Goal: Task Accomplishment & Management: Use online tool/utility

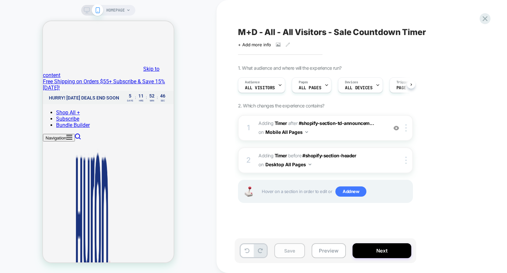
click at [288, 250] on button "Save" at bounding box center [289, 250] width 31 height 15
click at [485, 19] on icon at bounding box center [485, 18] width 5 height 5
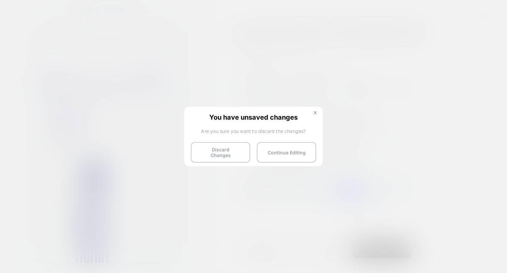
click at [316, 112] on img at bounding box center [315, 112] width 3 height 3
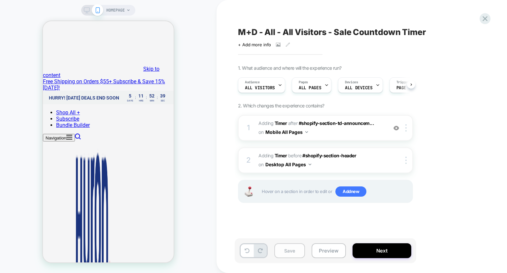
click at [285, 250] on button "Save" at bounding box center [289, 250] width 31 height 15
click at [0, 0] on icon at bounding box center [0, 0] width 0 height 0
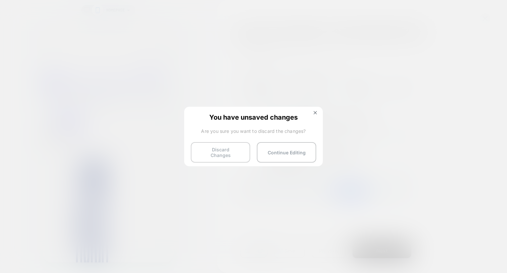
click at [32, 120] on button "Discard Changes" at bounding box center [16, 117] width 32 height 8
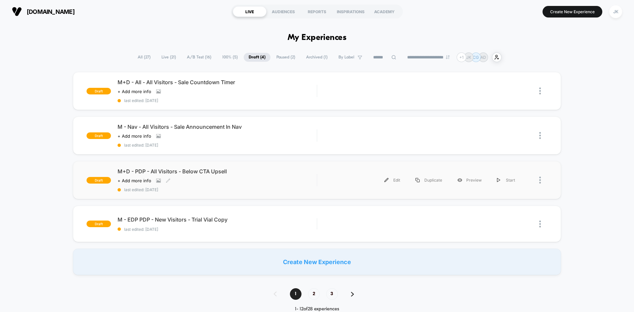
click at [193, 170] on span "M+D - PDP - All Visitors - Below CTA Upsell" at bounding box center [217, 171] width 199 height 7
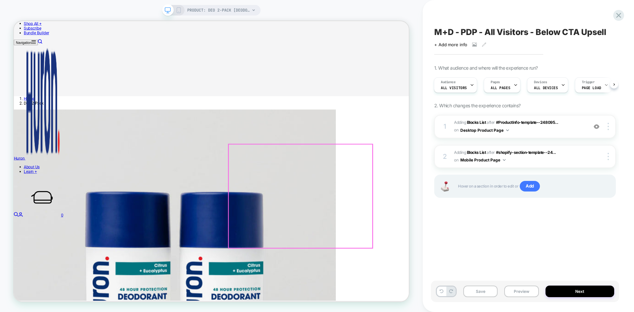
scroll to position [229, 0]
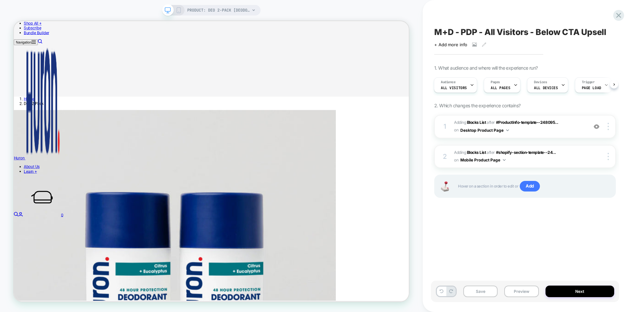
click at [181, 13] on icon at bounding box center [179, 10] width 6 height 6
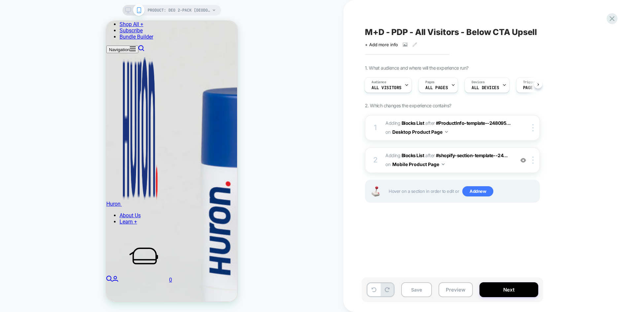
scroll to position [403, 0]
click at [128, 14] on div "PRODUCT: Deo 2-Pack [deodorant scent duo]" at bounding box center [171, 10] width 98 height 11
click at [128, 12] on icon at bounding box center [128, 10] width 6 height 6
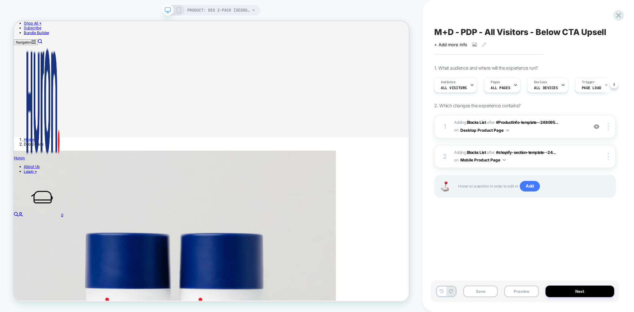
scroll to position [174, 0]
click at [180, 13] on icon at bounding box center [179, 10] width 6 height 6
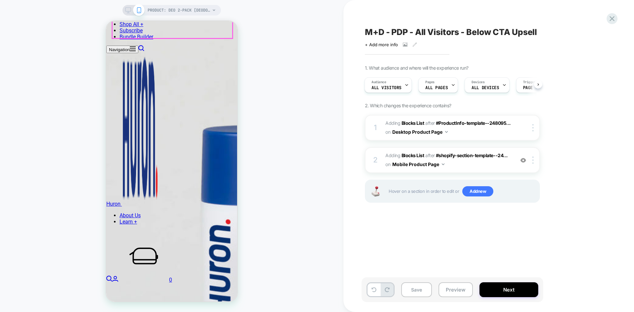
scroll to position [375, 0]
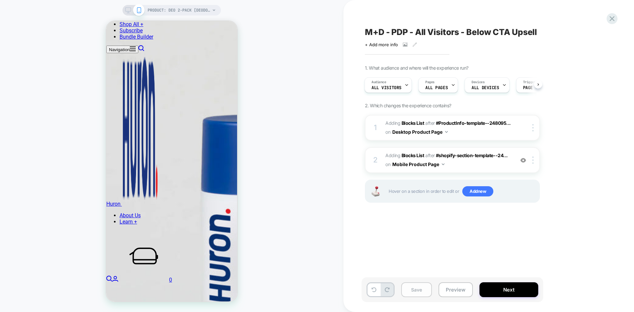
click at [406, 272] on button "Save" at bounding box center [416, 289] width 31 height 15
click at [426, 272] on button "Save" at bounding box center [416, 289] width 31 height 15
click at [420, 272] on button "Save" at bounding box center [416, 289] width 31 height 15
click at [499, 272] on button "Next" at bounding box center [508, 289] width 59 height 15
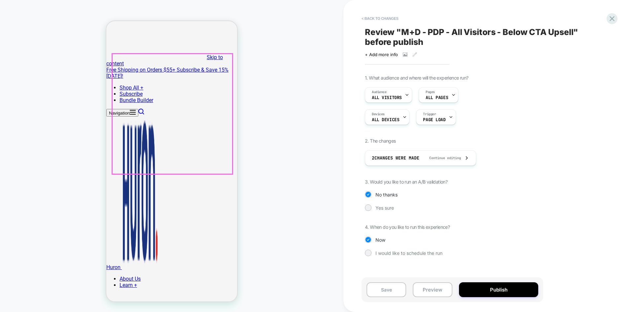
scroll to position [0, 0]
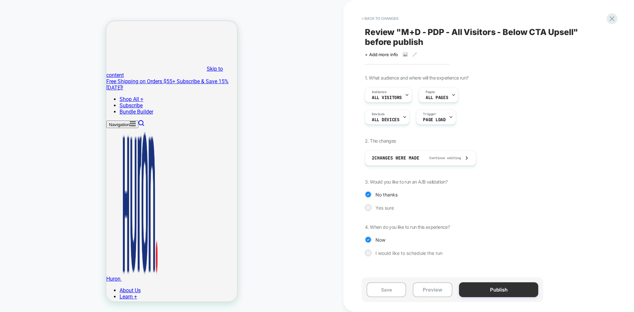
click at [483, 272] on button "Publish" at bounding box center [498, 289] width 79 height 15
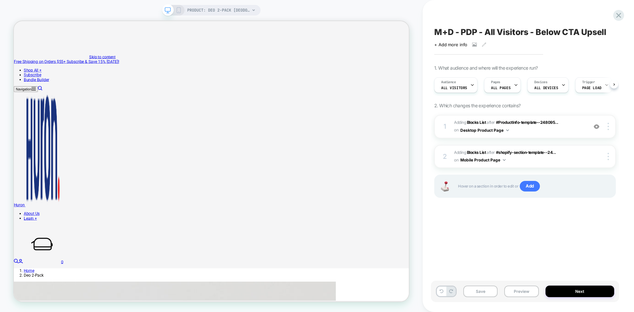
scroll to position [0, 0]
click at [0, 0] on button "Save" at bounding box center [0, 0] width 0 height 0
click at [0, 0] on button "Next" at bounding box center [0, 0] width 0 height 0
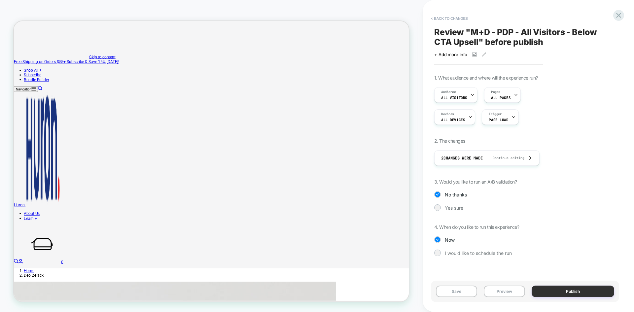
click at [526, 81] on button "Publish" at bounding box center [269, 78] width 513 height 6
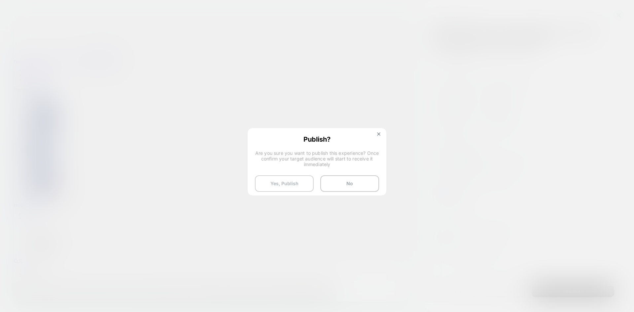
click at [298, 180] on button "Yes, Publish" at bounding box center [284, 183] width 59 height 17
click at [376, 137] on button at bounding box center [378, 135] width 7 height 6
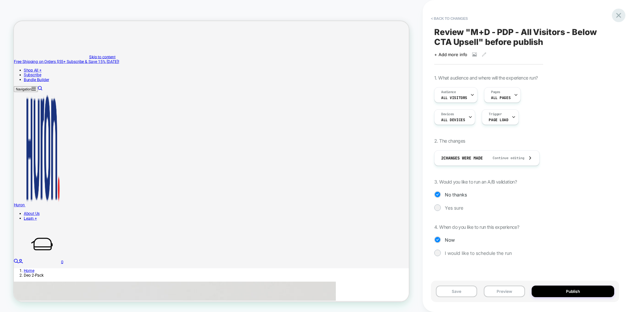
click at [619, 16] on icon at bounding box center [618, 15] width 5 height 5
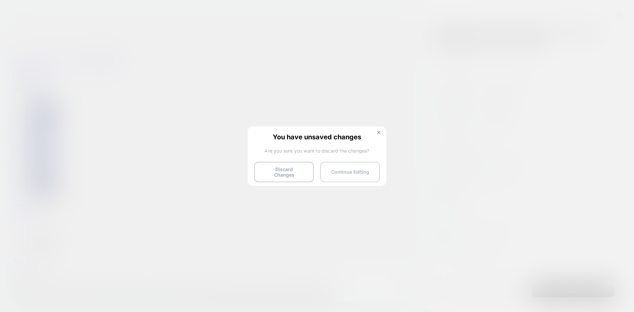
click at [0, 0] on button "Continue Editing" at bounding box center [0, 0] width 0 height 0
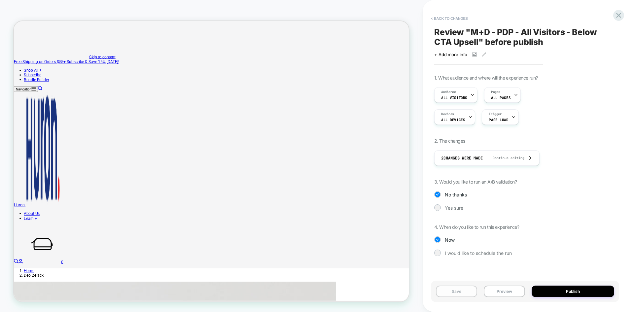
click at [461, 75] on button "Save" at bounding box center [269, 72] width 513 height 6
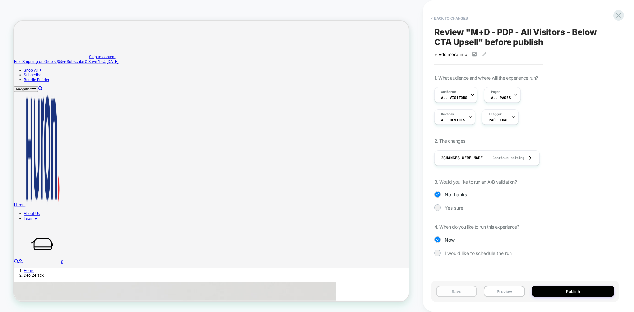
click at [461, 75] on button "Save" at bounding box center [269, 72] width 513 height 6
click at [563, 285] on div "Save Preview Publish" at bounding box center [525, 291] width 188 height 21
click at [526, 81] on button "Publish" at bounding box center [269, 78] width 513 height 6
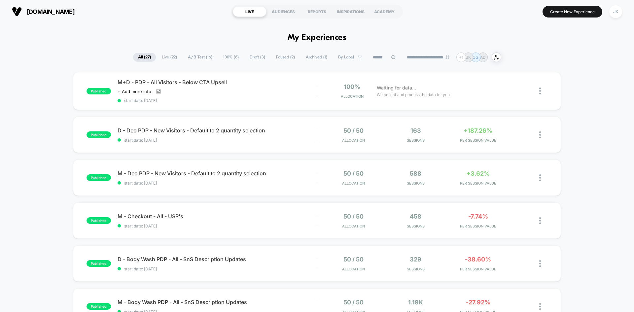
click at [253, 58] on span "Draft ( 3 )" at bounding box center [257, 57] width 25 height 9
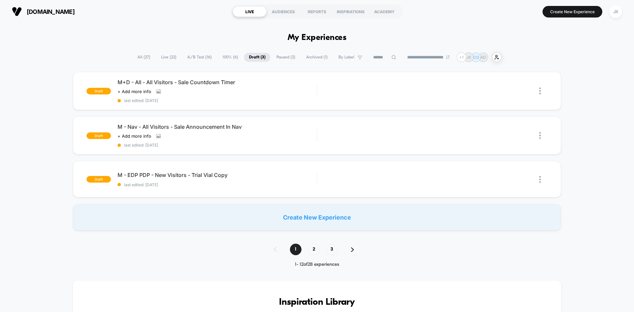
click at [136, 56] on span "All ( 27 )" at bounding box center [143, 57] width 23 height 9
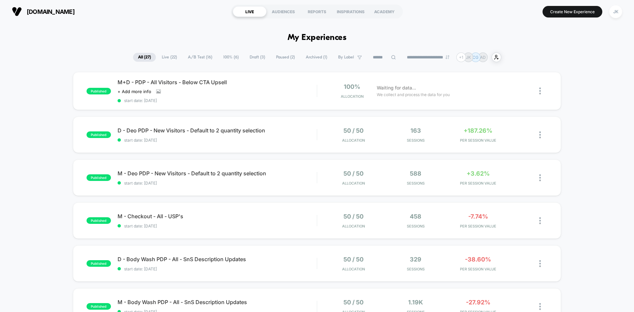
click at [206, 55] on span "A/B Test ( 16 )" at bounding box center [200, 57] width 34 height 9
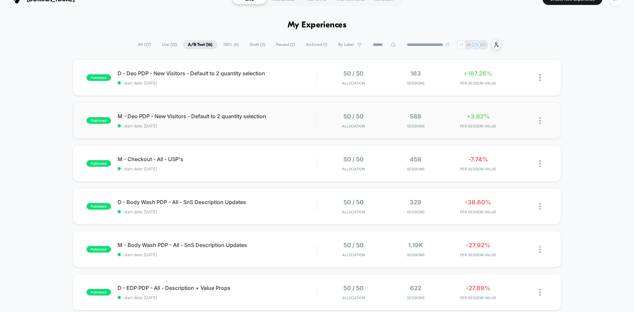
scroll to position [20, 0]
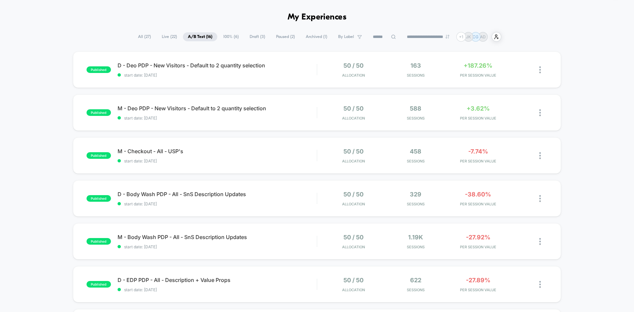
click at [254, 37] on span "Draft ( 3 )" at bounding box center [257, 36] width 25 height 9
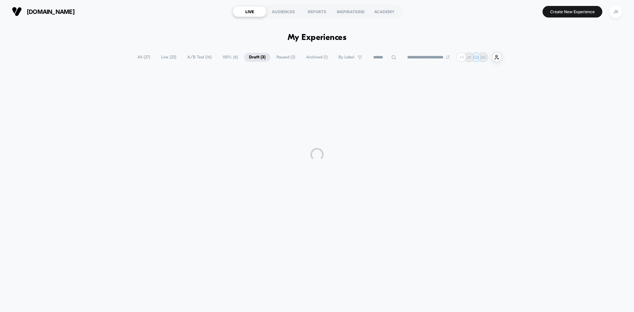
scroll to position [0, 0]
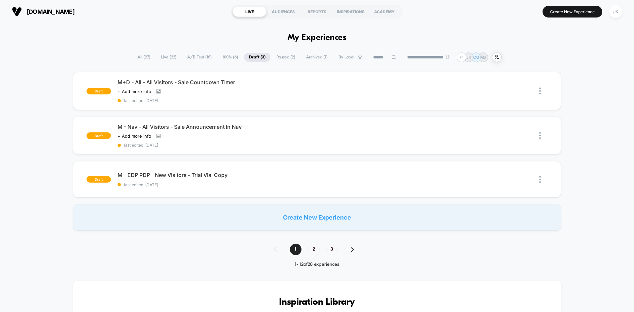
click at [222, 55] on span "100% ( 6 )" at bounding box center [230, 57] width 25 height 9
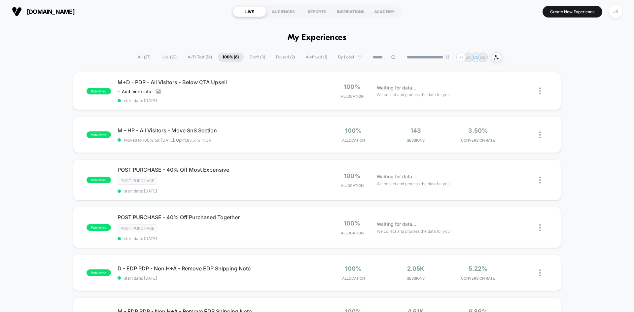
click at [193, 61] on span "A/B Test ( 16 )" at bounding box center [200, 57] width 34 height 9
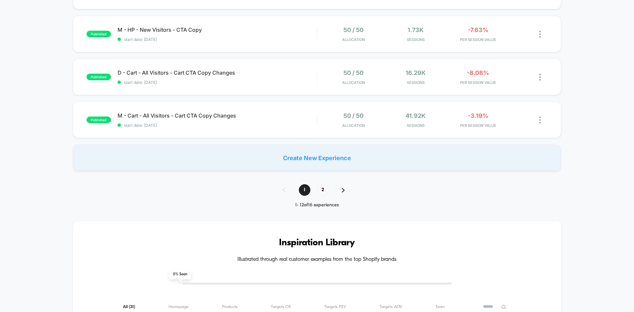
scroll to position [444, 0]
click at [321, 189] on span "2" at bounding box center [323, 189] width 12 height 12
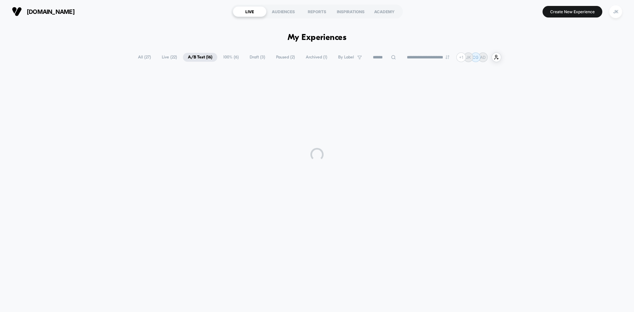
scroll to position [0, 0]
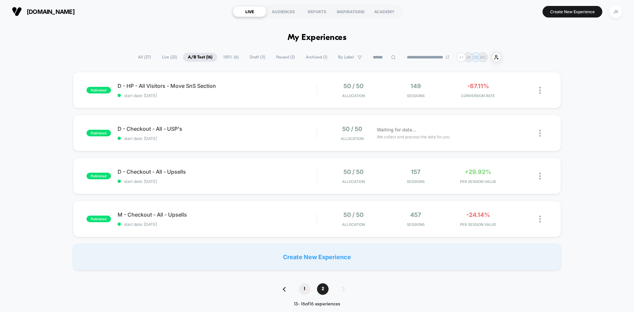
click at [302, 288] on span "1" at bounding box center [305, 289] width 12 height 12
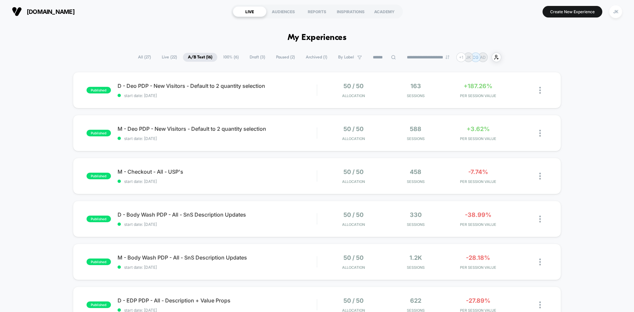
click at [227, 56] on span "100% ( 6 )" at bounding box center [230, 57] width 25 height 9
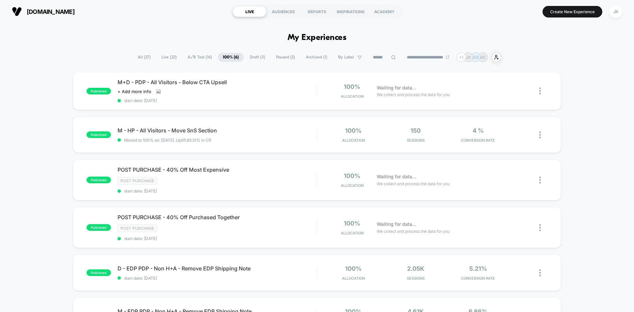
click at [248, 60] on span "Draft ( 3 )" at bounding box center [257, 57] width 25 height 9
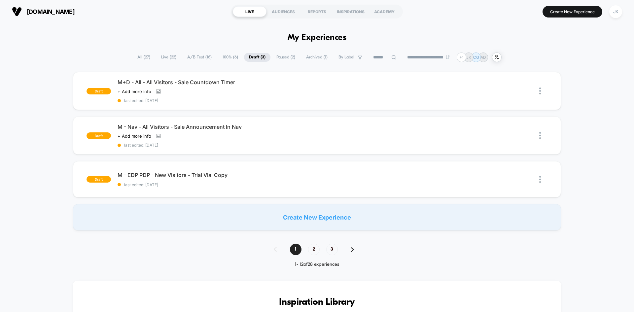
click at [280, 58] on span "Paused ( 2 )" at bounding box center [285, 57] width 29 height 9
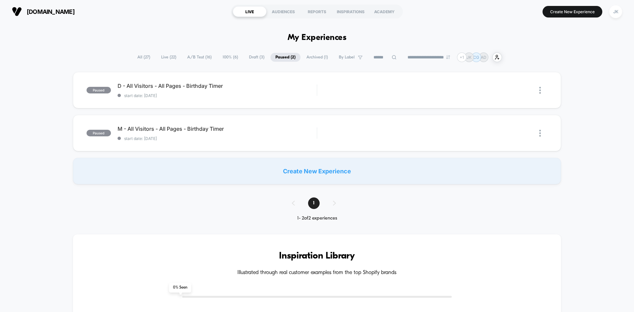
click at [305, 55] on span "Archived ( 1 )" at bounding box center [316, 57] width 31 height 9
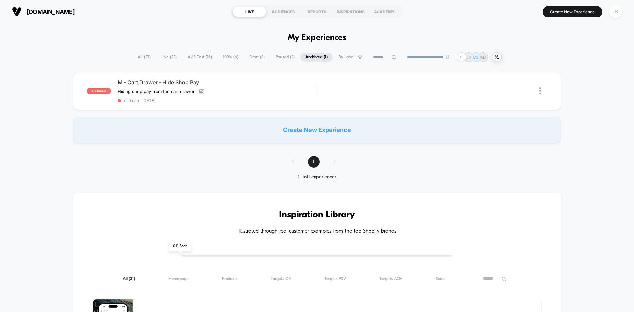
click at [226, 56] on span "100% ( 6 )" at bounding box center [230, 57] width 25 height 9
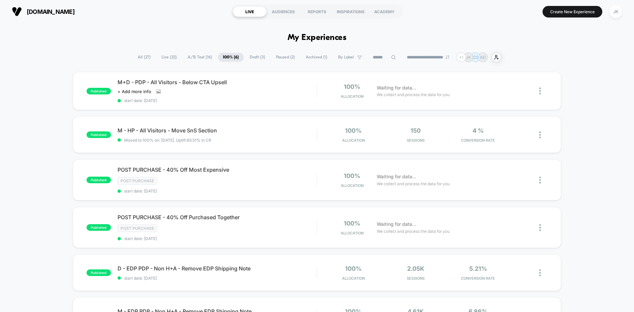
click at [248, 58] on span "Draft ( 3 )" at bounding box center [257, 57] width 25 height 9
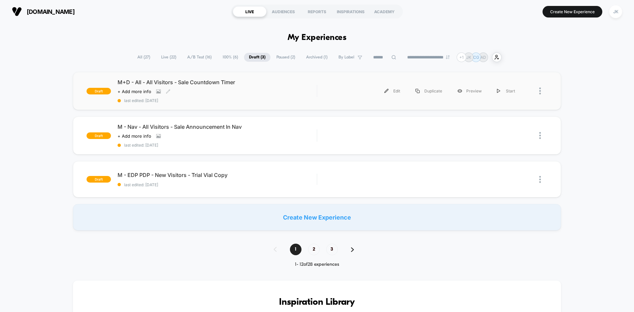
click at [207, 82] on span "M+D - All - All Visitors - Sale Countdown Timer" at bounding box center [217, 82] width 199 height 7
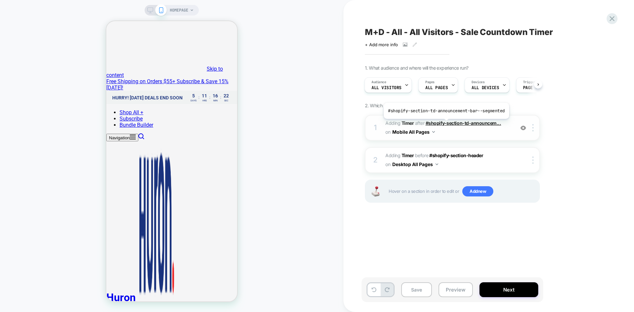
click at [445, 124] on span "#shopify-section-td-announcem..." at bounding box center [463, 123] width 76 height 6
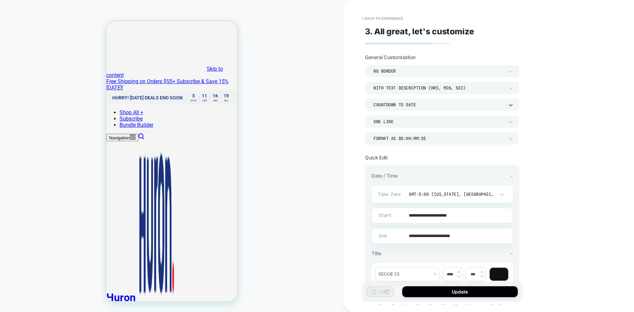
click at [441, 101] on div "COUNTDOWN TO DATE" at bounding box center [442, 104] width 154 height 13
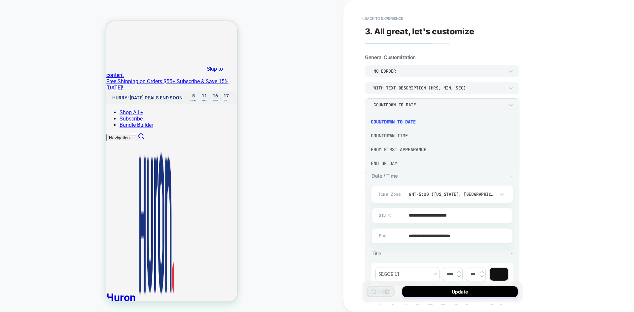
click at [388, 165] on div "END OF DAY" at bounding box center [441, 163] width 149 height 14
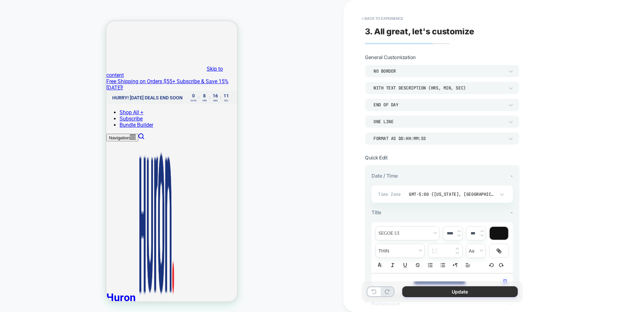
click at [469, 290] on button "Update" at bounding box center [460, 291] width 116 height 11
click at [456, 291] on button "Update" at bounding box center [460, 291] width 116 height 11
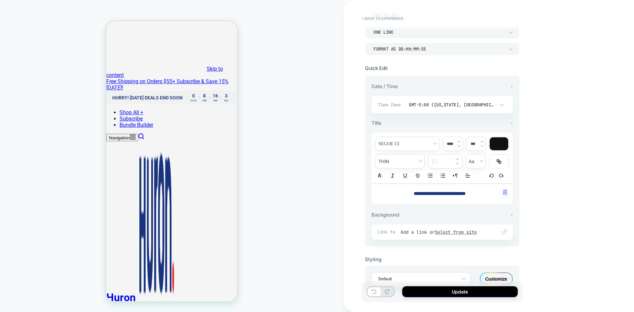
scroll to position [113, 0]
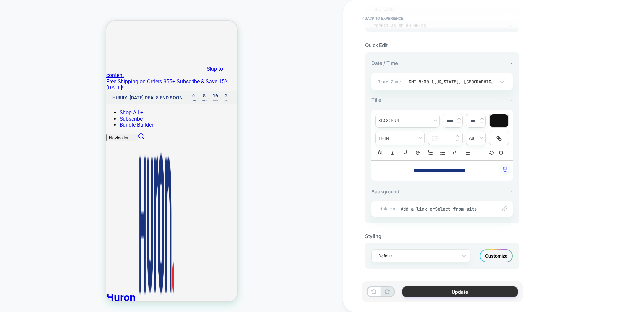
click at [438, 292] on button "Update" at bounding box center [460, 291] width 116 height 11
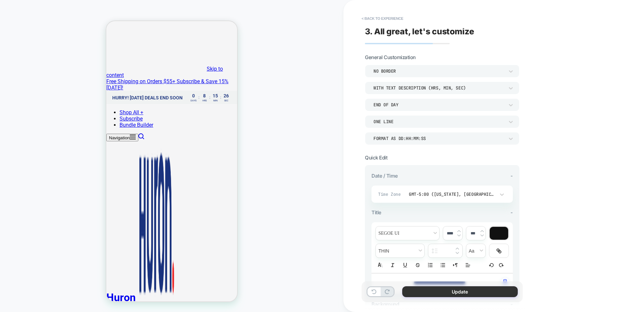
click at [454, 290] on button "Update" at bounding box center [460, 291] width 116 height 11
click at [378, 19] on button "< Back to experience" at bounding box center [382, 18] width 48 height 11
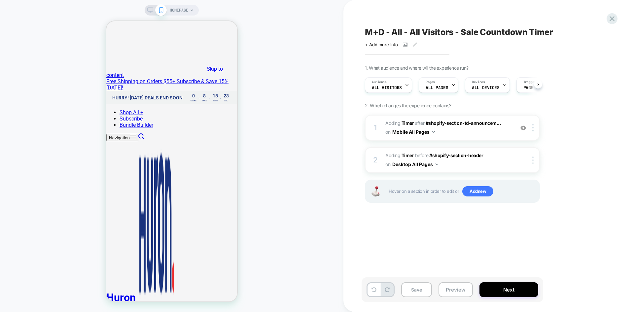
scroll to position [0, 0]
click at [149, 10] on icon at bounding box center [150, 10] width 6 height 6
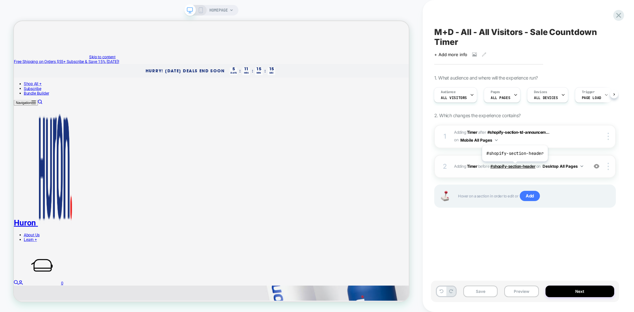
click at [514, 166] on span "#shopify-section-header" at bounding box center [512, 166] width 45 height 5
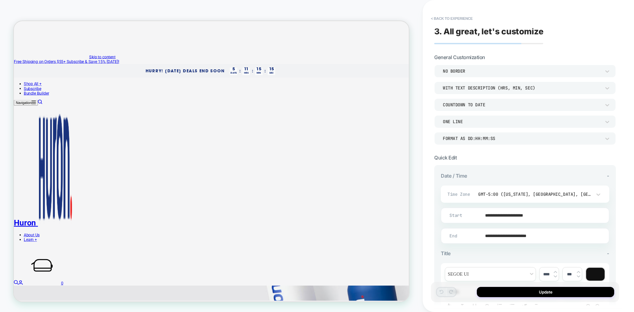
click at [488, 106] on div "COUNTDOWN TO DATE" at bounding box center [522, 105] width 158 height 6
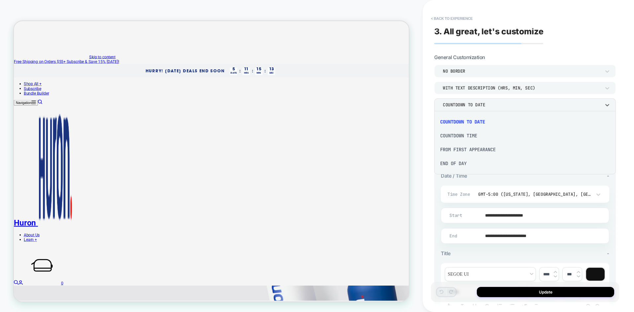
click at [465, 163] on div "END OF DAY" at bounding box center [525, 163] width 176 height 14
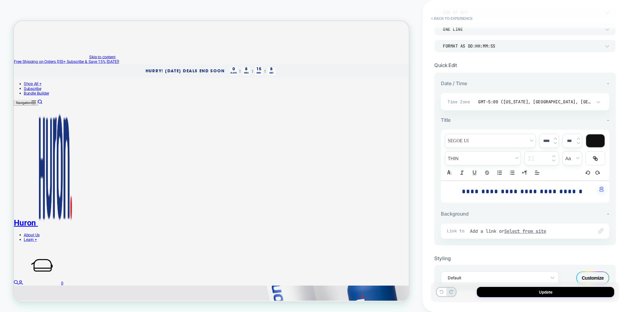
scroll to position [115, 0]
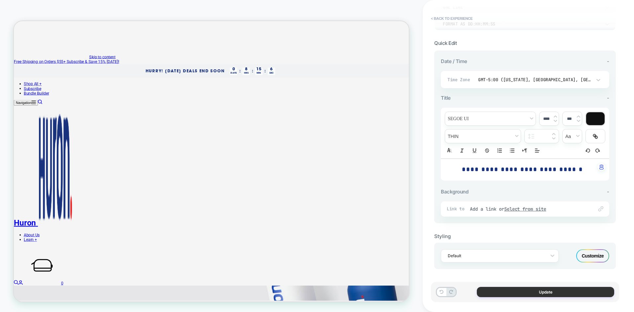
click at [541, 295] on button "Update" at bounding box center [545, 292] width 137 height 10
click at [509, 288] on button "Update" at bounding box center [545, 292] width 137 height 10
drag, startPoint x: 509, startPoint y: 288, endPoint x: 502, endPoint y: 300, distance: 13.6
click at [502, 300] on div "Update" at bounding box center [525, 292] width 188 height 20
click at [503, 294] on button "Update" at bounding box center [545, 292] width 137 height 10
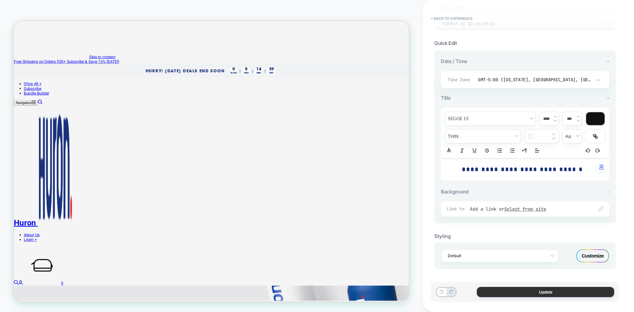
click at [503, 294] on button "Update" at bounding box center [545, 292] width 137 height 10
click at [446, 19] on button "< Back to experience" at bounding box center [451, 18] width 48 height 11
click at [439, 18] on button "< Back to experience" at bounding box center [451, 18] width 48 height 11
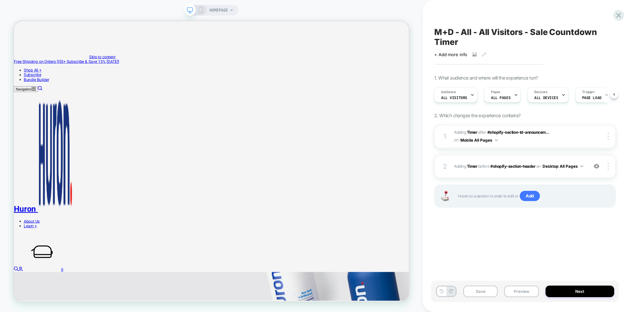
scroll to position [0, 0]
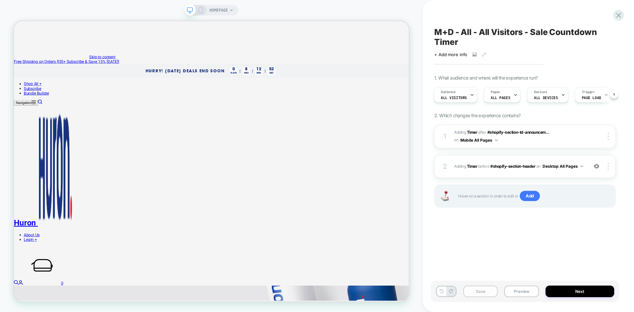
click at [482, 286] on button "Save" at bounding box center [480, 292] width 34 height 12
click at [486, 293] on button "Save" at bounding box center [480, 292] width 34 height 12
click at [573, 293] on button "Next" at bounding box center [579, 292] width 69 height 12
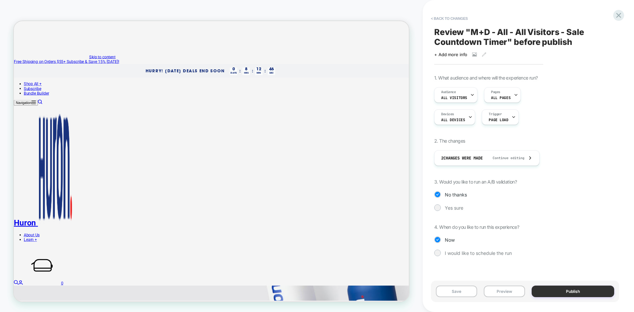
click at [558, 296] on button "Publish" at bounding box center [572, 292] width 83 height 12
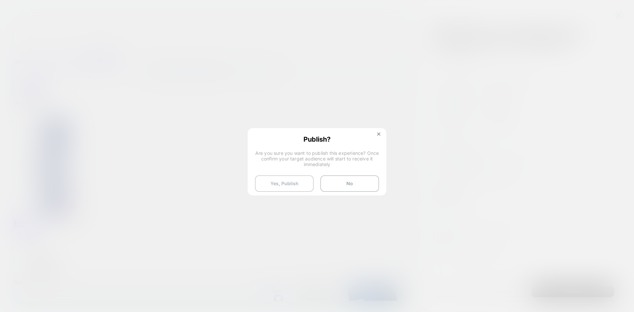
click at [292, 183] on button "Yes, Publish" at bounding box center [284, 183] width 59 height 17
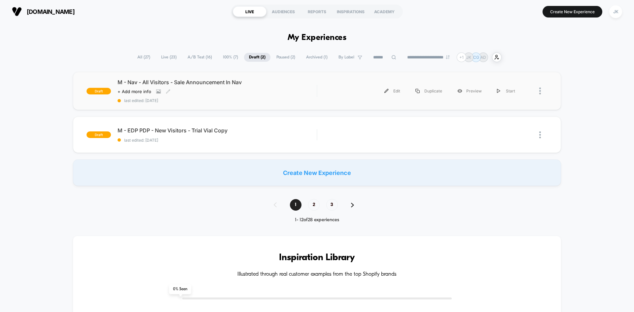
click at [211, 79] on span "M - Nav - All Visitors - Sale Announcement In Nav" at bounding box center [217, 82] width 199 height 7
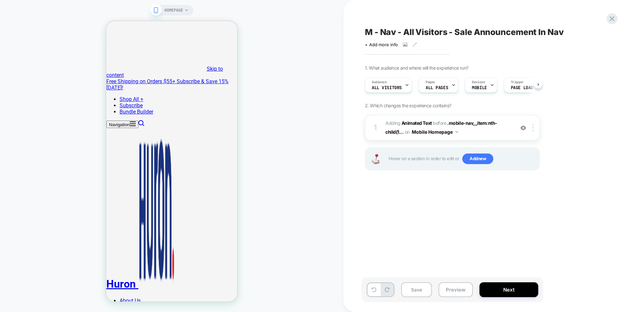
scroll to position [0, 0]
click at [113, 120] on button "Navigation" at bounding box center [122, 124] width 32 height 8
click at [421, 291] on button "Save" at bounding box center [416, 289] width 31 height 15
click at [500, 285] on button "Next" at bounding box center [508, 289] width 59 height 15
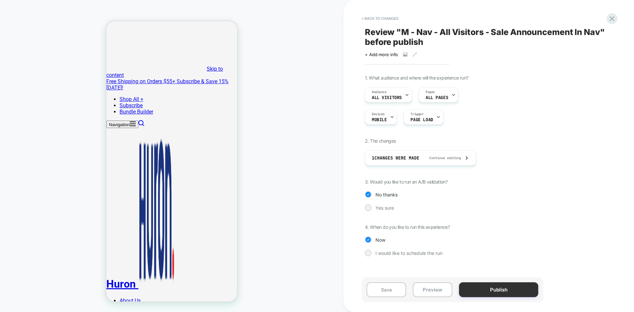
click at [493, 289] on button "Publish" at bounding box center [498, 289] width 79 height 15
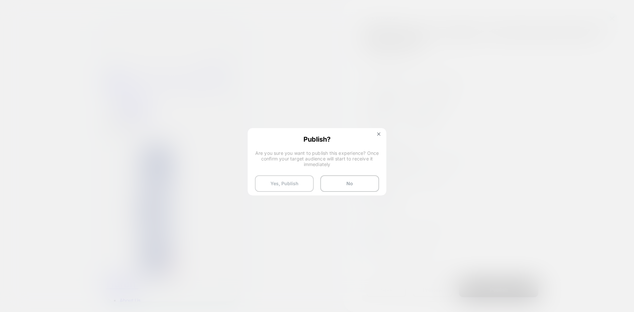
click at [291, 180] on button "Yes, Publish" at bounding box center [284, 183] width 59 height 17
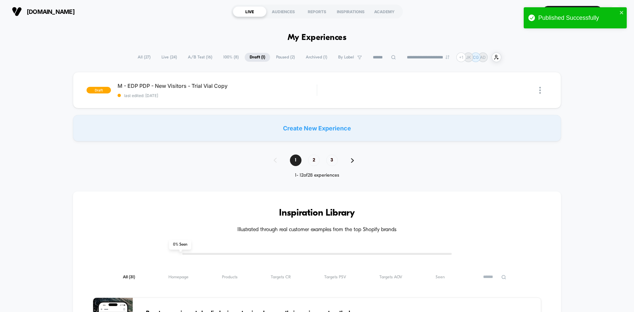
click at [224, 56] on span "100% ( 8 )" at bounding box center [230, 57] width 25 height 9
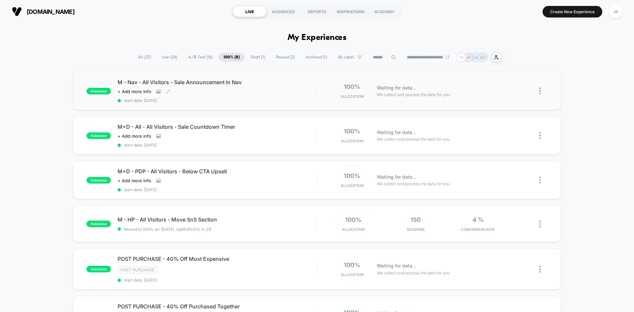
click at [212, 83] on span "M - Nav - All Visitors - Sale Announcement In Nav" at bounding box center [217, 82] width 199 height 7
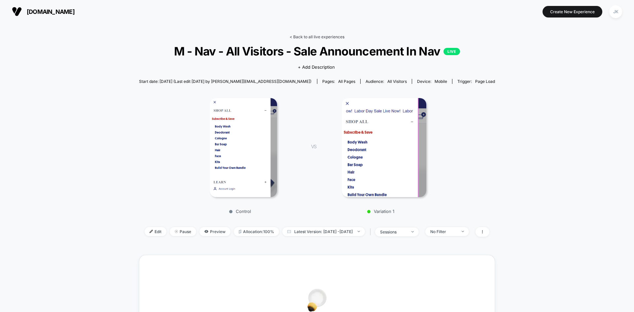
click at [301, 37] on link "< Back to all live experiences" at bounding box center [316, 36] width 55 height 5
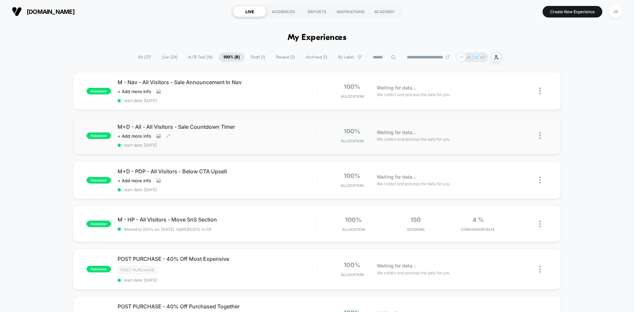
click at [207, 127] on span "M+D - All - All Visitors - Sale Countdown Timer" at bounding box center [217, 126] width 199 height 7
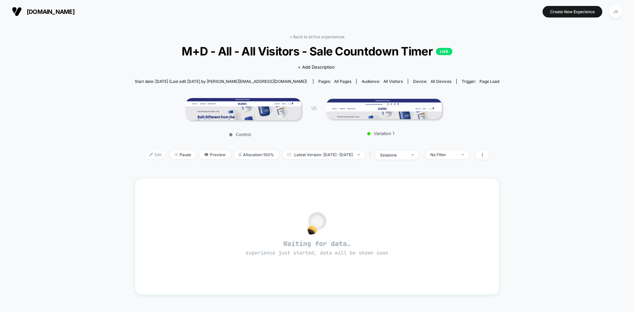
click at [150, 154] on img at bounding box center [151, 154] width 3 height 3
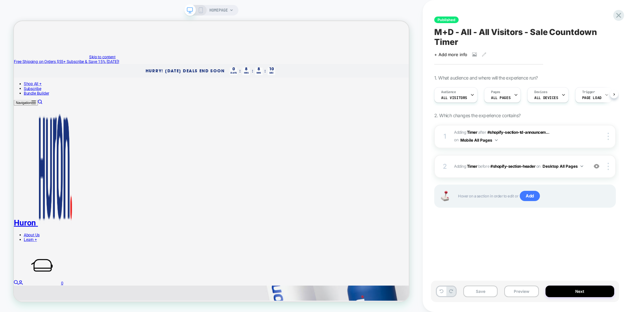
scroll to position [0, 0]
click at [506, 133] on span "#shopify-section-td-announcem..." at bounding box center [518, 132] width 62 height 5
click at [516, 135] on span "#_loomi_addon_1755861458190 Adding Timer AFTER #shopify-section-td-announcem...…" at bounding box center [519, 137] width 130 height 16
click at [515, 132] on span "#shopify-section-td-announcem..." at bounding box center [518, 132] width 62 height 5
click at [471, 244] on div "Published M+D - All - All Visitors - Sale Countdown Timer Click to view images …" at bounding box center [525, 156] width 188 height 299
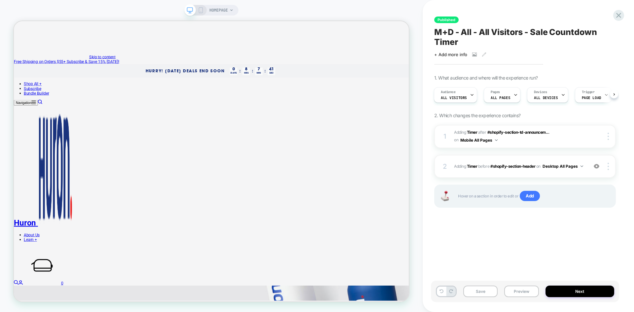
click at [475, 249] on div "Published M+D - All - All Visitors - Sale Countdown Timer Click to view images …" at bounding box center [525, 156] width 188 height 299
click at [515, 130] on span "#shopify-section-td-announcem..." at bounding box center [518, 132] width 62 height 5
click at [515, 132] on span "#shopify-section-td-announcem..." at bounding box center [518, 132] width 62 height 5
click at [508, 132] on span "#shopify-section-td-announcem..." at bounding box center [518, 132] width 62 height 5
click at [504, 166] on span "#shopify-section-header" at bounding box center [512, 166] width 45 height 5
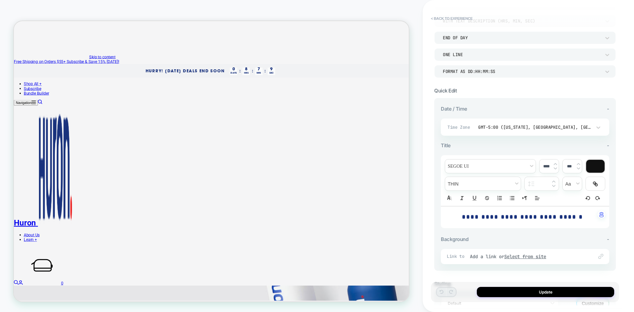
scroll to position [115, 0]
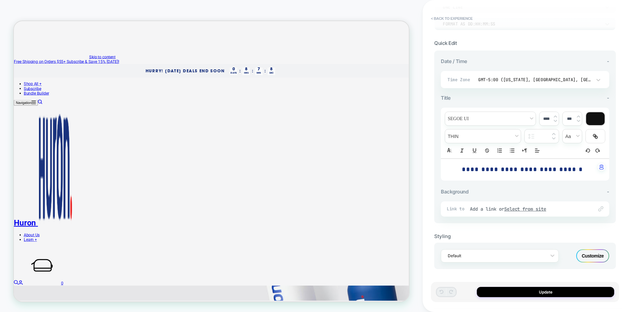
click at [583, 171] on strong "**********" at bounding box center [522, 169] width 121 height 6
type input "****"
type input "***"
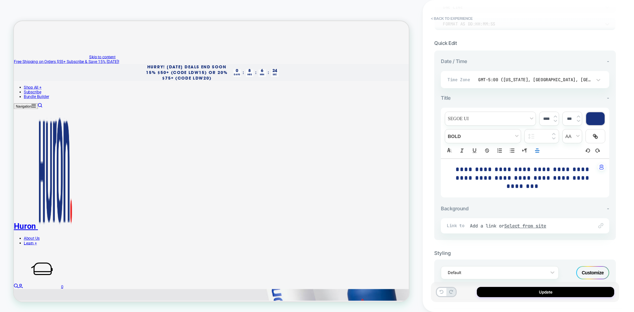
scroll to position [131, 0]
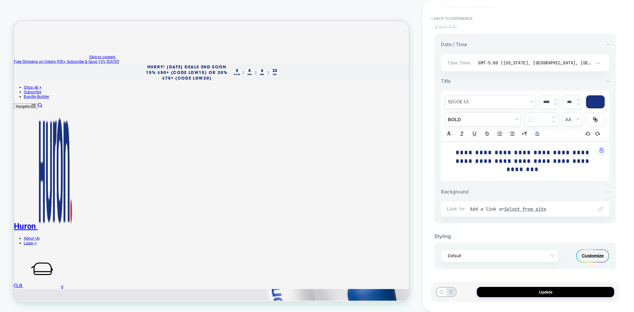
click at [618, 241] on div "**********" at bounding box center [525, 156] width 188 height 299
click at [586, 253] on div "Customize" at bounding box center [592, 255] width 33 height 13
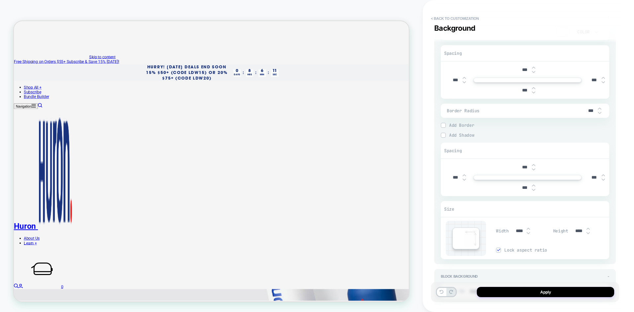
scroll to position [787, 0]
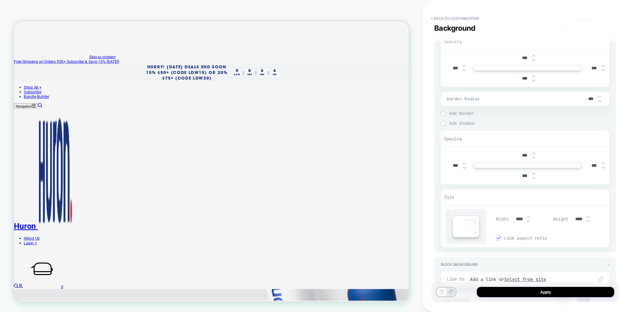
click at [516, 218] on input "****" at bounding box center [519, 219] width 15 height 6
type textarea "*"
type input "*****"
type textarea "*"
type input "*****"
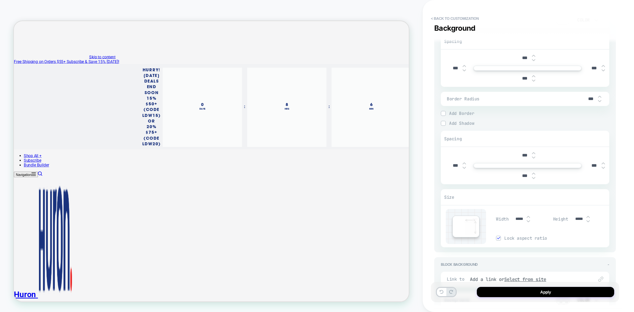
type textarea "*"
type input "****"
type textarea "*"
type input "****"
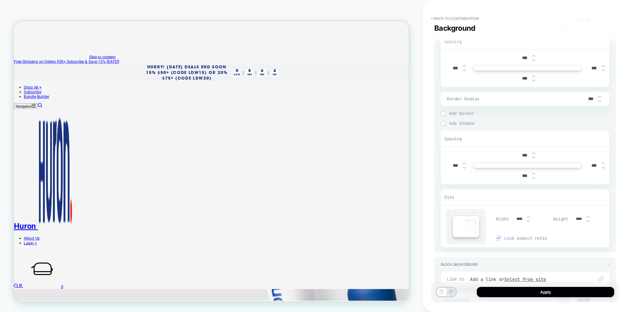
type textarea "*"
type input "***"
type textarea "*"
type input "***"
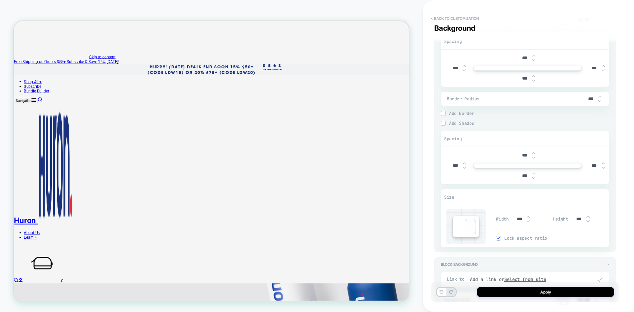
type textarea "*"
type input "****"
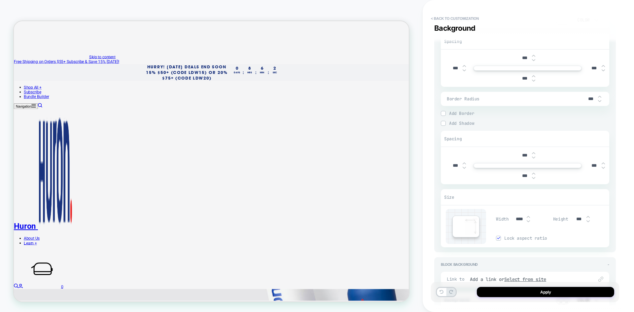
type textarea "*"
type input "****"
click at [612, 224] on div "Timer Background - Background Color Spacing *** *** *** *** Border Radius *** B…" at bounding box center [525, 124] width 182 height 255
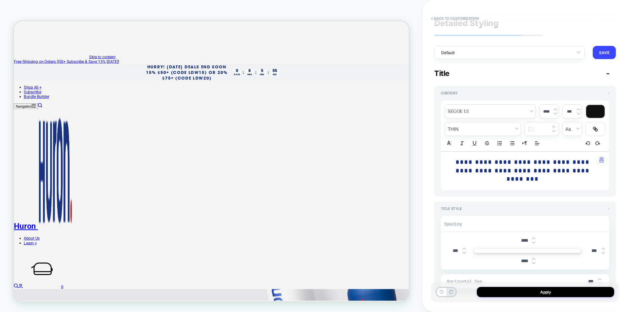
scroll to position [0, 0]
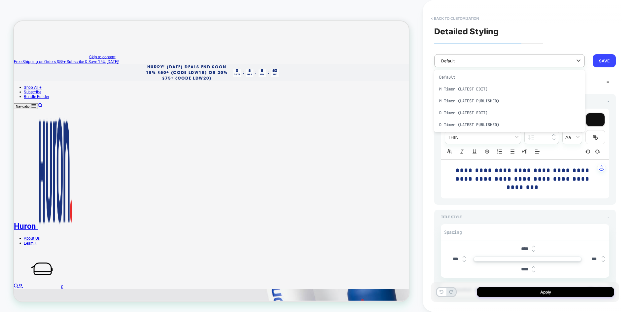
click at [507, 59] on div at bounding box center [505, 61] width 128 height 6
click at [543, 29] on div "< Back to customization Title" at bounding box center [528, 22] width 188 height 19
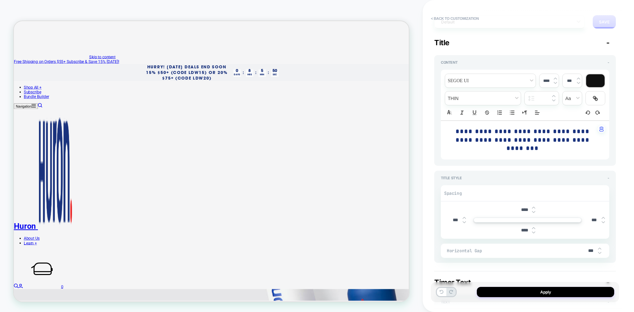
type textarea "*"
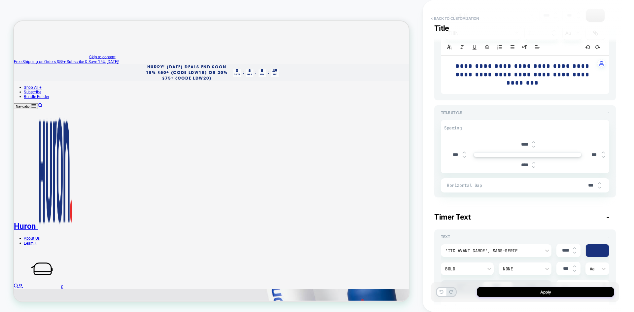
click at [535, 83] on strong "**********" at bounding box center [523, 74] width 136 height 23
type input "****"
type input "***"
type textarea "*"
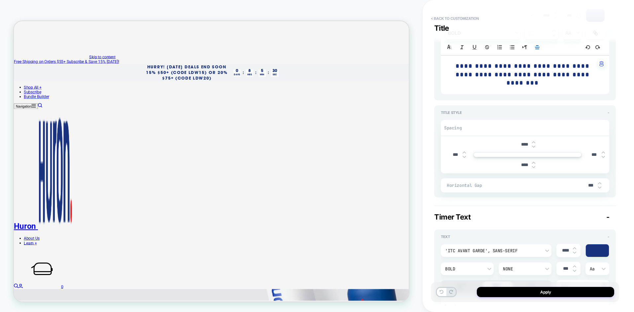
click at [620, 124] on div "**********" at bounding box center [528, 156] width 188 height 312
click at [545, 291] on button "Apply" at bounding box center [545, 292] width 137 height 10
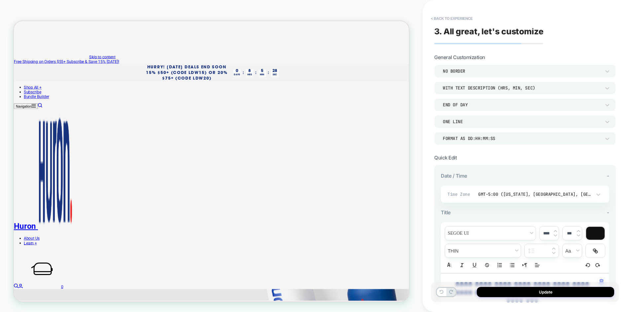
scroll to position [131, 0]
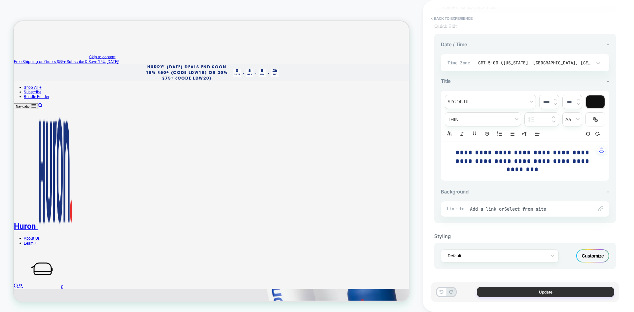
click at [546, 290] on button "Update" at bounding box center [545, 292] width 137 height 10
click at [500, 293] on button "Update" at bounding box center [545, 292] width 137 height 10
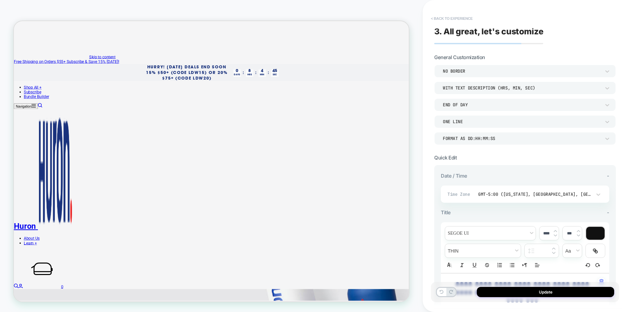
click at [461, 17] on button "< Back to experience" at bounding box center [451, 18] width 48 height 11
click at [497, 31] on span "3. All great, let's customize" at bounding box center [488, 31] width 109 height 10
click at [505, 293] on button "Update" at bounding box center [545, 292] width 137 height 10
click at [448, 19] on button "< Back to experience" at bounding box center [451, 18] width 48 height 11
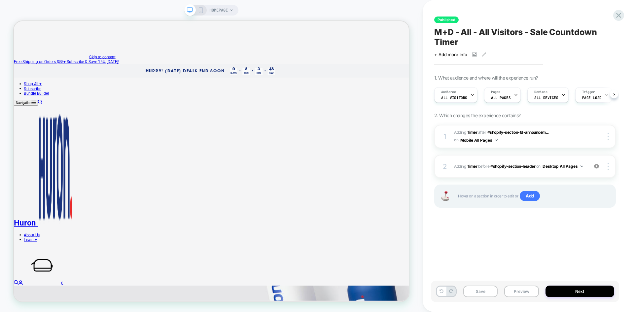
scroll to position [0, 0]
click at [511, 165] on span "#shopify-section-header" at bounding box center [512, 166] width 45 height 5
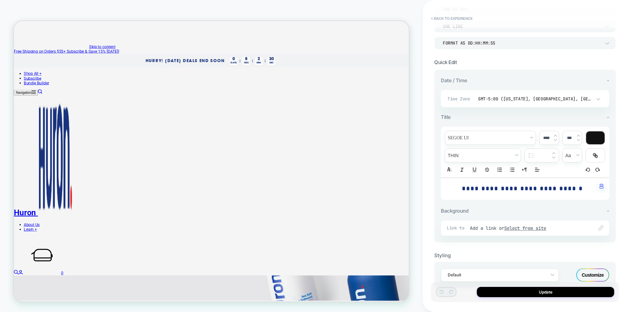
scroll to position [0, 0]
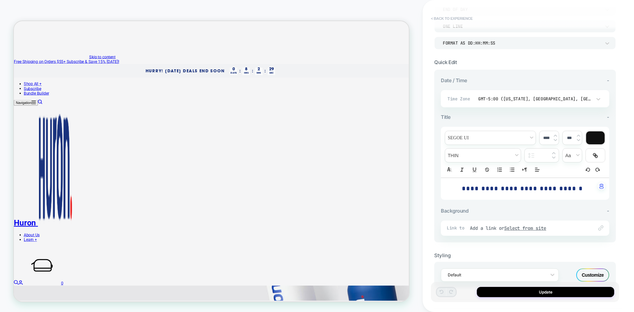
click at [465, 15] on button "< Back to experience" at bounding box center [451, 18] width 48 height 11
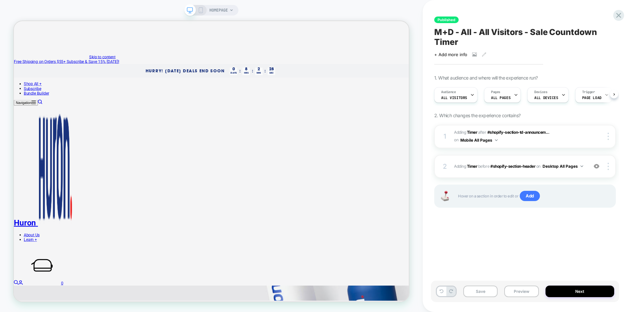
scroll to position [0, 0]
click at [201, 13] on icon at bounding box center [201, 10] width 6 height 6
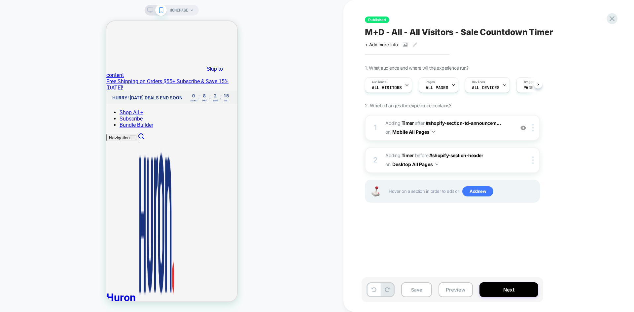
scroll to position [0, 0]
click at [609, 19] on icon at bounding box center [611, 18] width 9 height 9
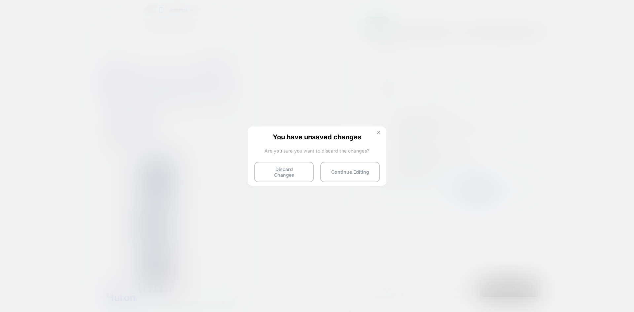
click at [379, 131] on img at bounding box center [378, 132] width 3 height 3
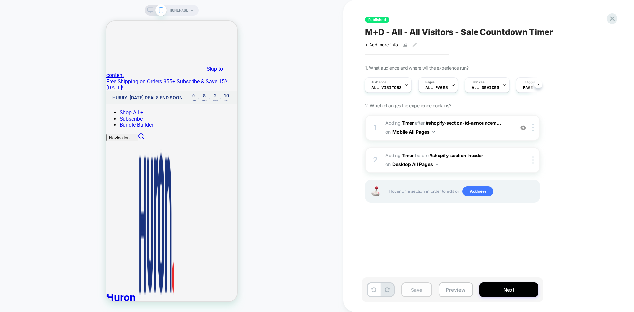
click at [0, 0] on button "Save" at bounding box center [0, 0] width 0 height 0
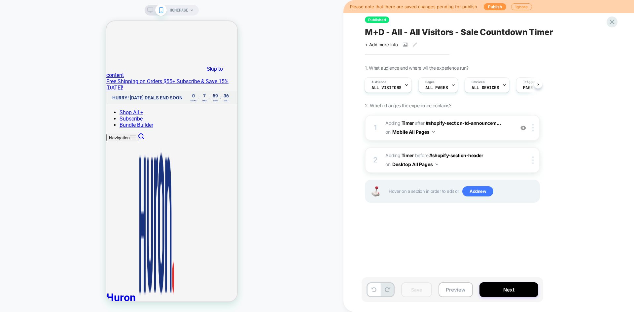
click at [149, 13] on icon at bounding box center [150, 10] width 6 height 6
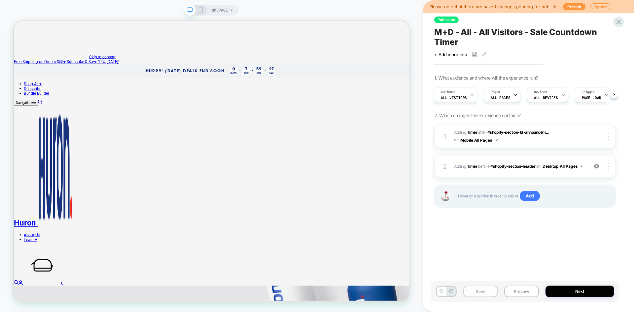
click at [0, 0] on button "Next" at bounding box center [0, 0] width 0 height 0
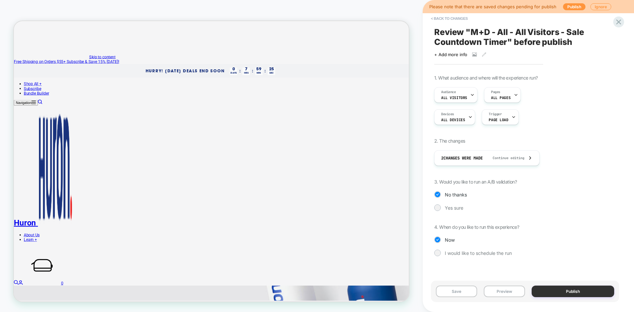
click at [571, 290] on button "Publish" at bounding box center [572, 292] width 83 height 12
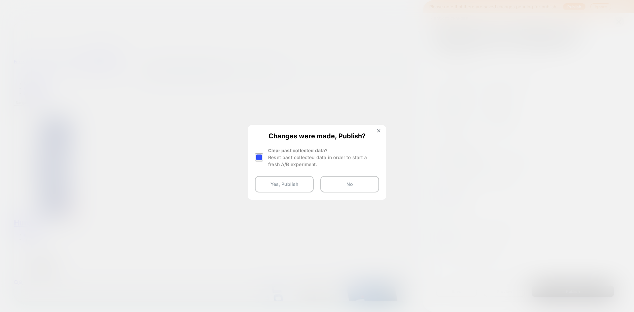
click at [379, 128] on div "Changes were made, Publish? Clear past collected data? Reset past collected dat…" at bounding box center [316, 162] width 137 height 74
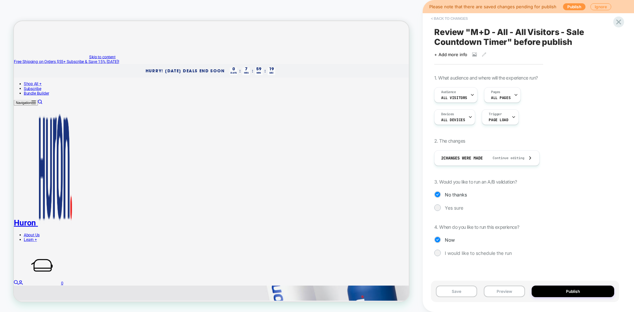
click at [450, 18] on button "< Back to changes" at bounding box center [449, 18] width 44 height 11
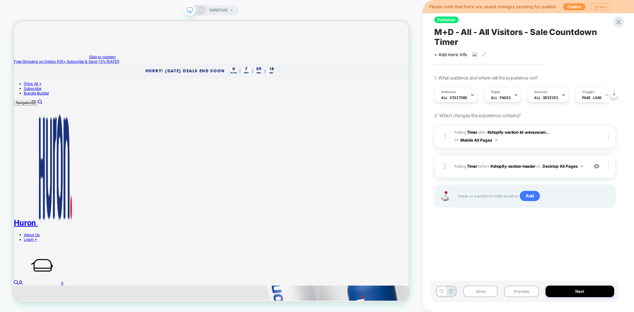
scroll to position [0, 0]
click at [517, 165] on span "#shopify-section-header" at bounding box center [512, 166] width 45 height 5
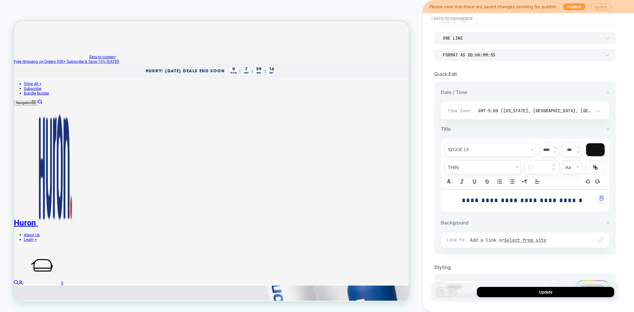
scroll to position [115, 0]
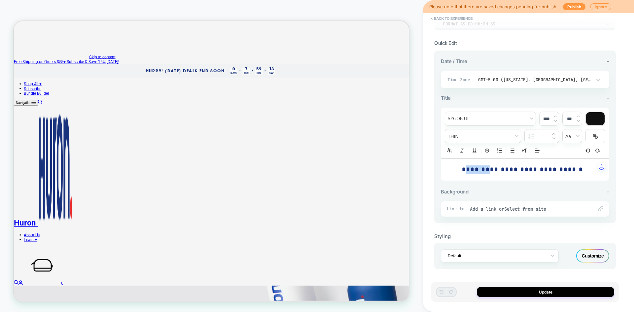
drag, startPoint x: 485, startPoint y: 167, endPoint x: 443, endPoint y: 166, distance: 42.3
click at [443, 166] on div "**********" at bounding box center [525, 170] width 168 height 22
type input "****"
type input "***"
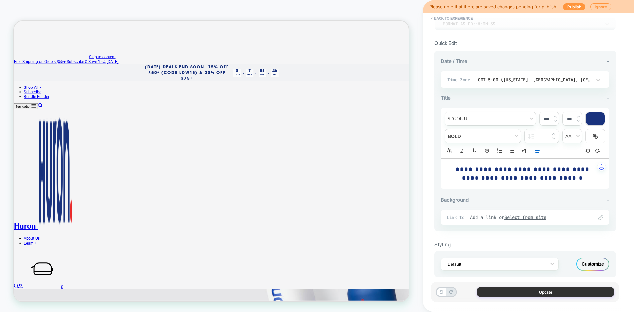
click at [336, 69] on button "Update" at bounding box center [331, 65] width 10 height 7
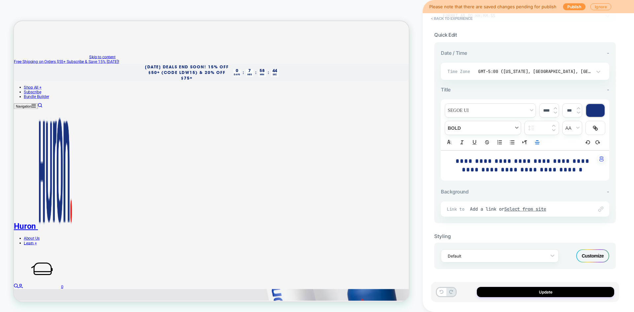
scroll to position [0, 0]
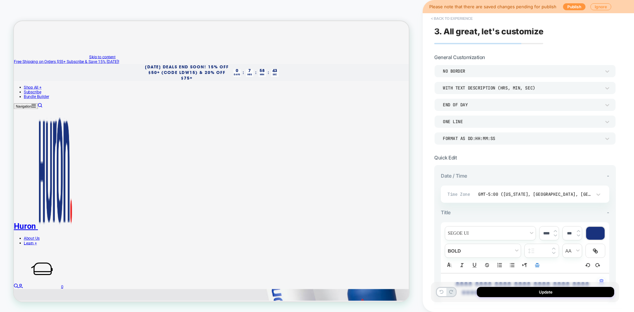
click at [439, 18] on button "< Back to experience" at bounding box center [451, 18] width 48 height 11
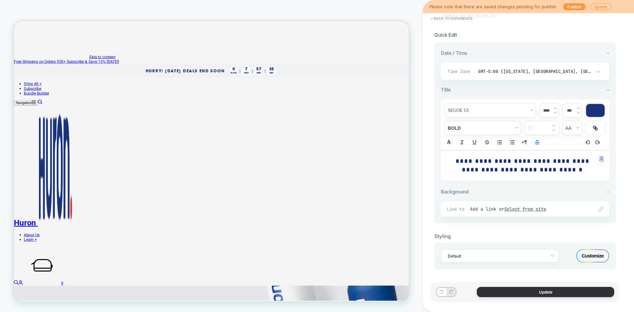
scroll to position [122, 0]
click at [547, 288] on button "Update" at bounding box center [545, 292] width 137 height 10
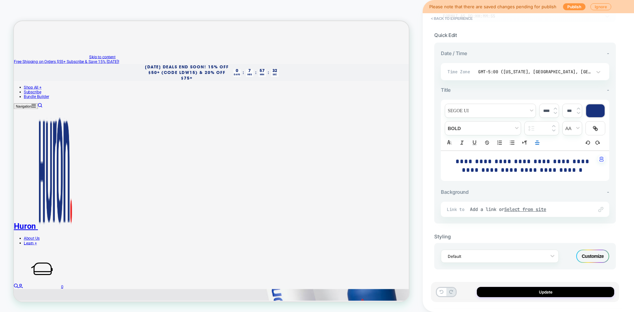
scroll to position [0, 0]
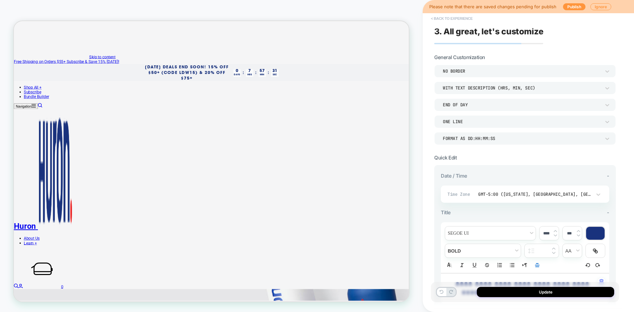
click at [452, 19] on button "< Back to experience" at bounding box center [451, 18] width 48 height 11
click at [82, 0] on div "HOMEPAGE" at bounding box center [211, 156] width 422 height 312
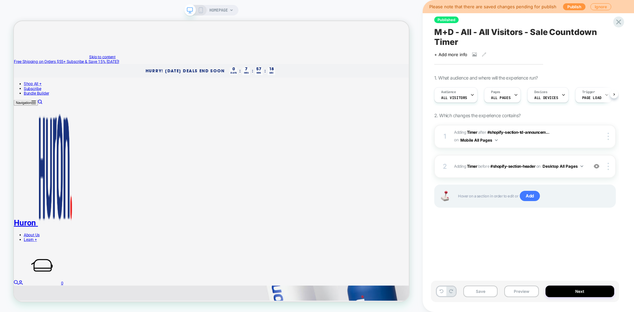
scroll to position [0, 0]
click at [567, 7] on button "Publish" at bounding box center [574, 6] width 22 height 7
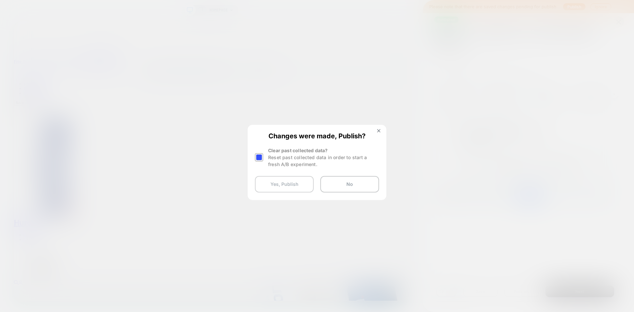
click at [294, 182] on button "Yes, Publish" at bounding box center [284, 184] width 59 height 17
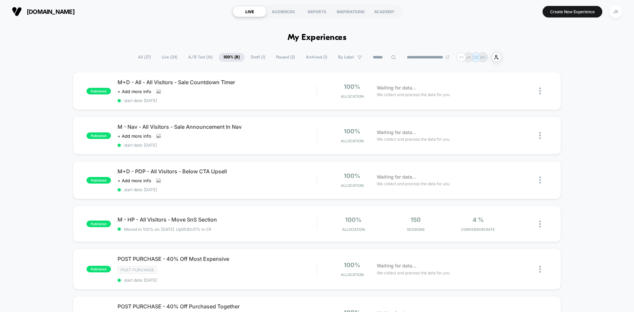
click at [62, 61] on div "**********" at bounding box center [317, 57] width 634 height 10
click at [196, 57] on span "A/B Test ( 16 )" at bounding box center [200, 57] width 34 height 9
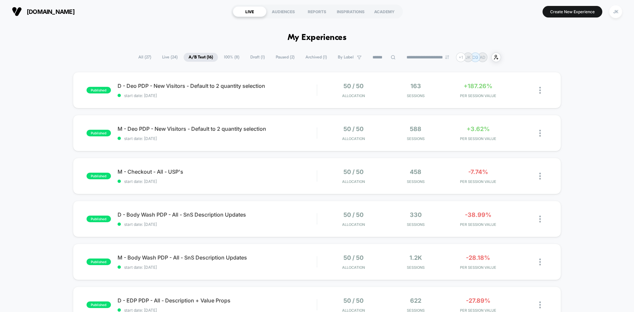
click at [224, 55] on span "100% ( 8 )" at bounding box center [231, 57] width 25 height 9
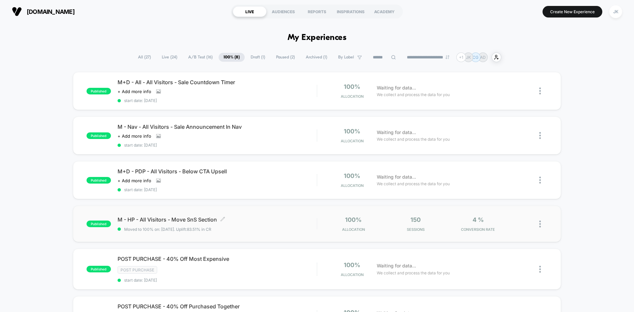
click at [181, 217] on span "M - HP - All Visitors - Move SnS Section Click to edit experience details" at bounding box center [217, 219] width 199 height 7
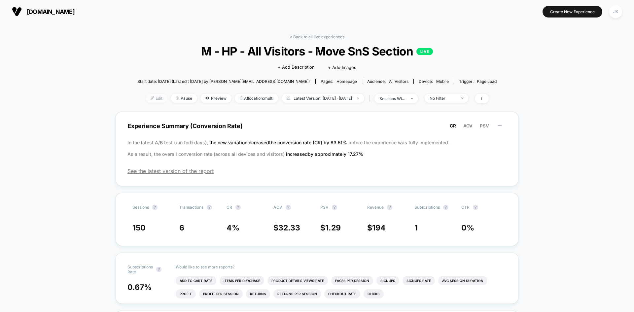
click at [146, 99] on span "Edit" at bounding box center [157, 98] width 22 height 9
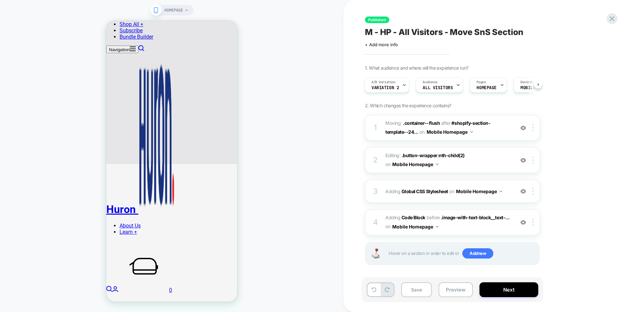
scroll to position [575, 0]
click at [610, 18] on icon at bounding box center [611, 18] width 9 height 9
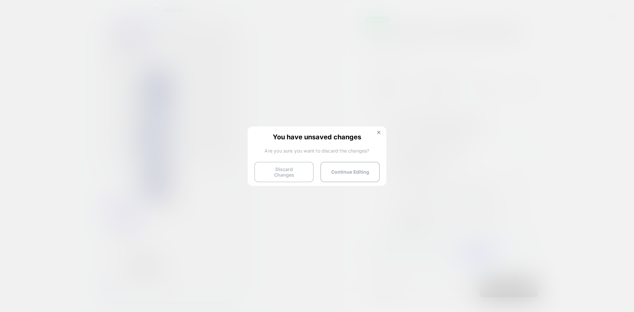
click at [272, 176] on button "Discard Changes" at bounding box center [283, 172] width 59 height 20
click at [380, 133] on button at bounding box center [378, 133] width 7 height 6
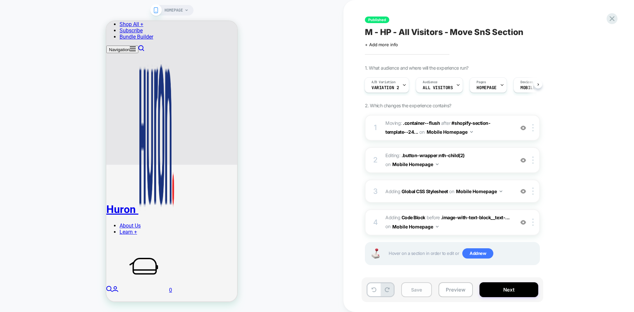
click at [412, 293] on button "Save" at bounding box center [416, 289] width 31 height 15
click at [612, 16] on icon at bounding box center [611, 18] width 9 height 9
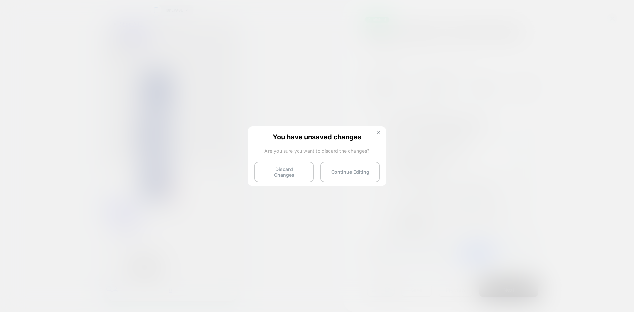
click at [377, 135] on button at bounding box center [378, 133] width 7 height 6
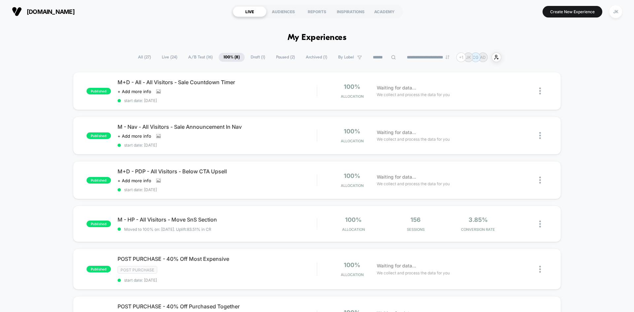
click at [194, 56] on span "A/B Test ( 16 )" at bounding box center [200, 57] width 34 height 9
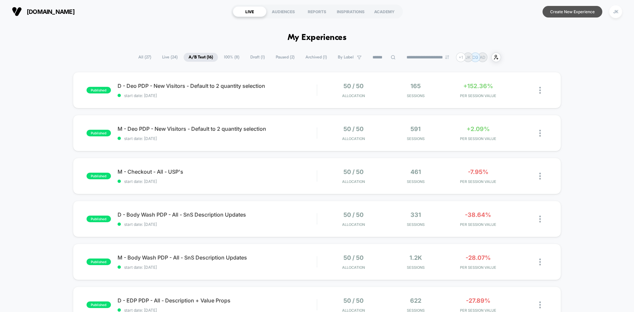
click at [578, 14] on button "Create New Experience" at bounding box center [572, 12] width 60 height 12
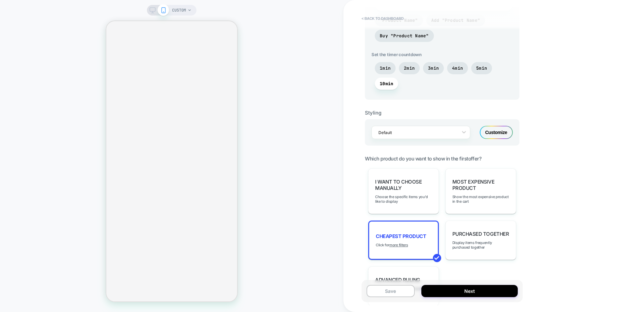
scroll to position [395, 0]
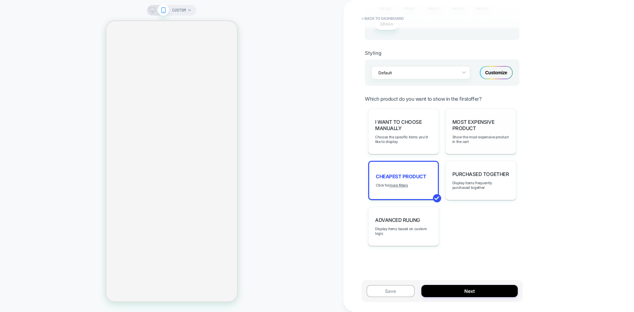
click at [466, 152] on div "Most Expensive Product Show the most expensive product in the cart" at bounding box center [480, 132] width 71 height 46
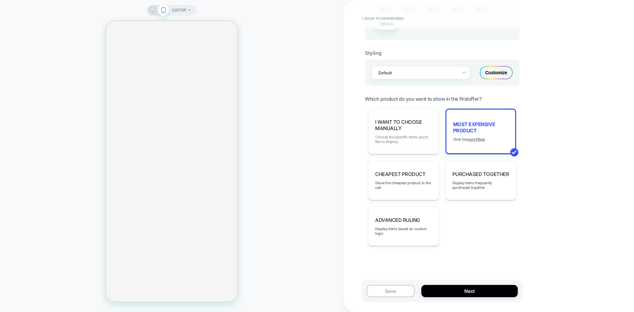
click at [423, 140] on span "Choose the specific items you'd like to display" at bounding box center [403, 139] width 57 height 9
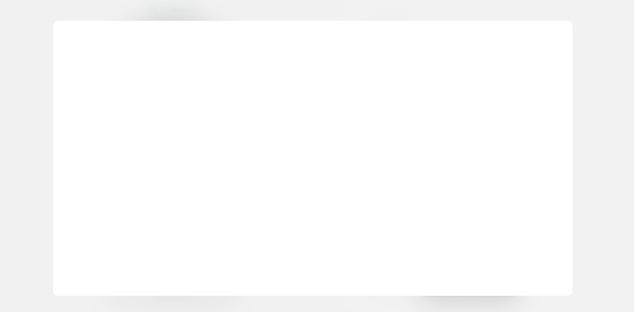
scroll to position [0, 0]
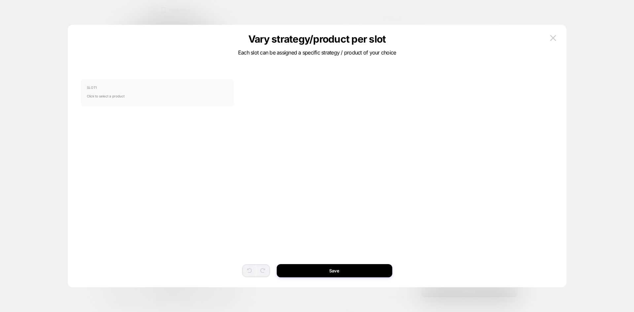
click at [172, 82] on div "SLOT 1 Click to select a product" at bounding box center [157, 92] width 153 height 27
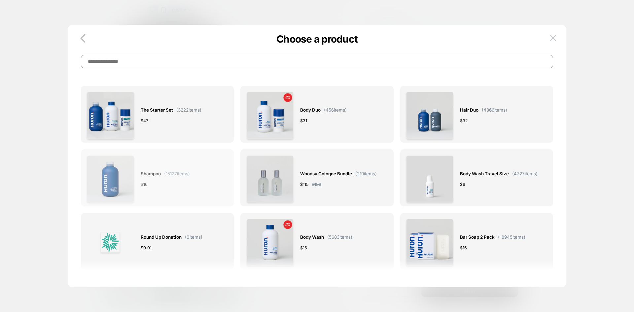
scroll to position [23, 0]
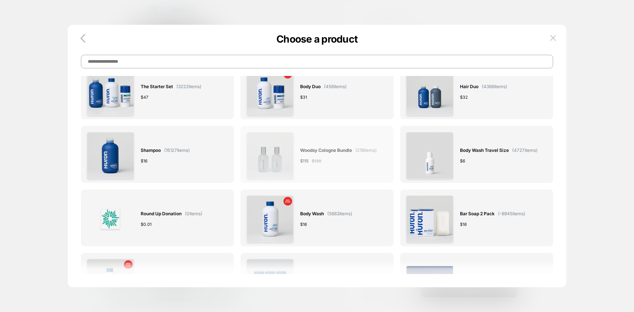
click at [320, 159] on span "$ 130" at bounding box center [317, 160] width 10 height 7
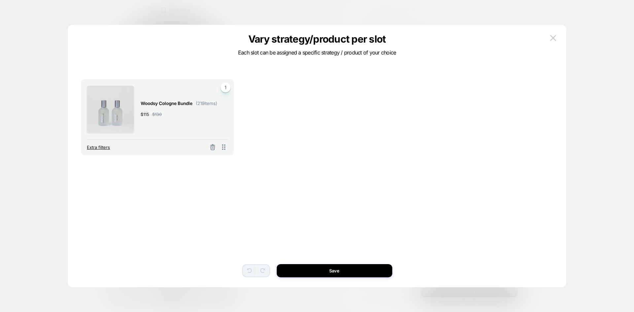
click at [102, 148] on span "Extra filters" at bounding box center [98, 147] width 23 height 5
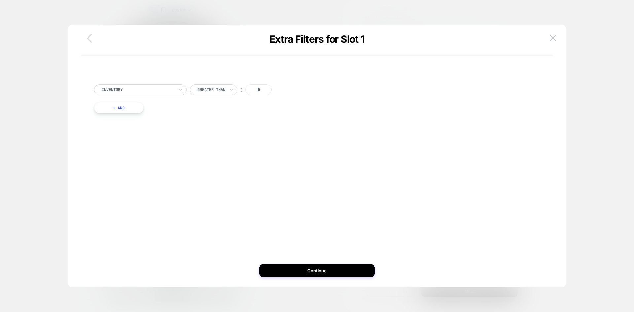
click at [88, 38] on icon "button" at bounding box center [89, 38] width 5 height 9
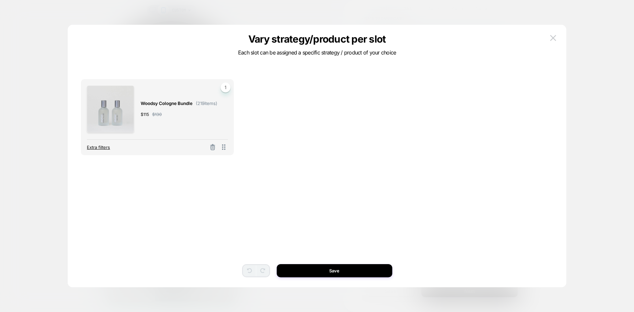
click at [101, 150] on span "Extra filters" at bounding box center [98, 147] width 23 height 5
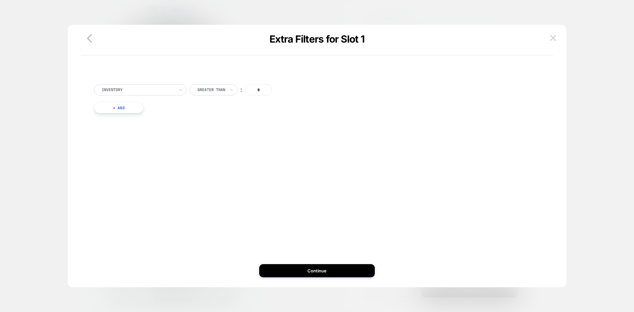
click at [113, 110] on button "+ And" at bounding box center [119, 107] width 50 height 11
click at [129, 117] on div at bounding box center [154, 114] width 73 height 6
click at [86, 33] on icon "button" at bounding box center [89, 38] width 13 height 13
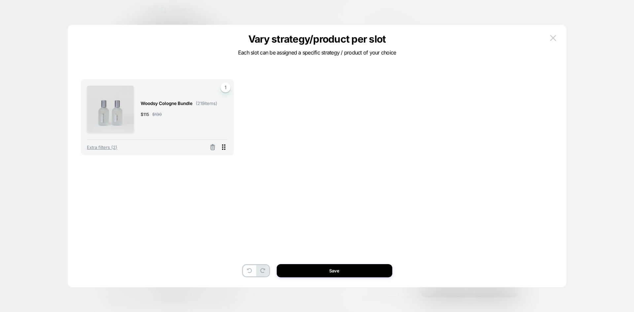
click at [223, 148] on icon at bounding box center [223, 147] width 8 height 8
click at [226, 86] on span "1" at bounding box center [225, 88] width 10 height 10
click at [291, 177] on div "Woodsy Cologne Bundle ( 219 items) $ 115 $ 130 1 Extra filters (2) To pick up a…" at bounding box center [317, 165] width 472 height 229
click at [248, 270] on icon at bounding box center [249, 270] width 5 height 5
click at [262, 272] on icon at bounding box center [262, 270] width 5 height 5
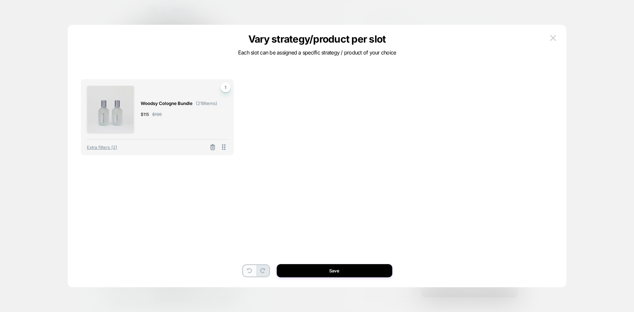
click at [244, 268] on button at bounding box center [249, 270] width 13 height 11
drag, startPoint x: 308, startPoint y: 124, endPoint x: 225, endPoint y: 148, distance: 85.8
click at [225, 148] on icon at bounding box center [223, 147] width 8 height 8
click at [351, 272] on button "Save" at bounding box center [335, 270] width 116 height 13
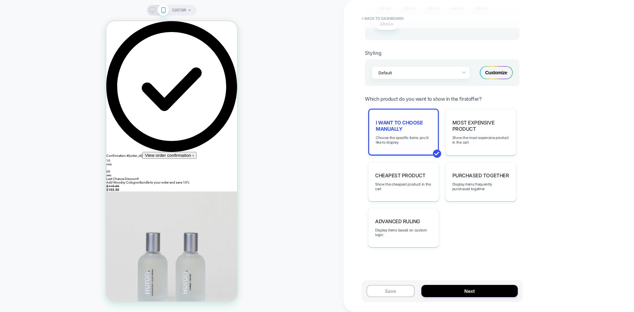
click at [393, 145] on div "I want to choose manually Choose the specific items you'd like to display" at bounding box center [403, 132] width 71 height 47
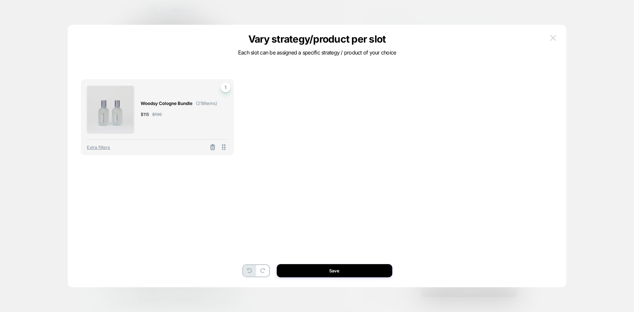
click at [552, 36] on img at bounding box center [553, 38] width 6 height 6
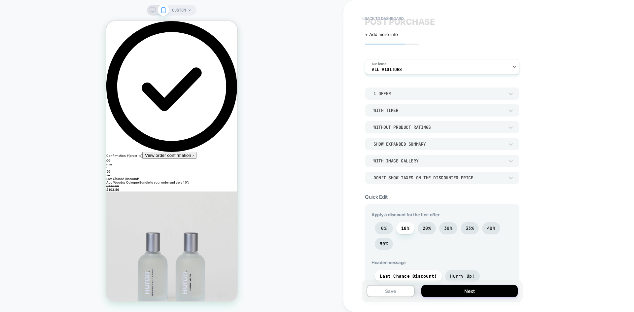
scroll to position [0, 0]
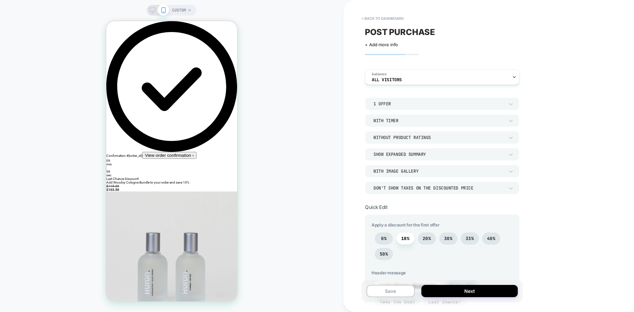
click at [0, 0] on div "1 Offer" at bounding box center [0, 0] width 0 height 0
click at [395, 135] on div "2 Offers" at bounding box center [441, 135] width 149 height 14
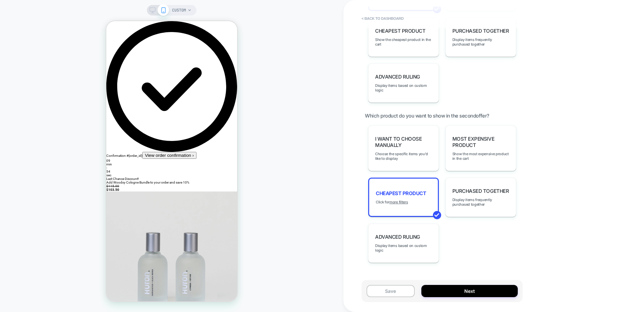
scroll to position [588, 0]
click at [402, 156] on span "Choose the specific items you'd like to display" at bounding box center [403, 155] width 57 height 9
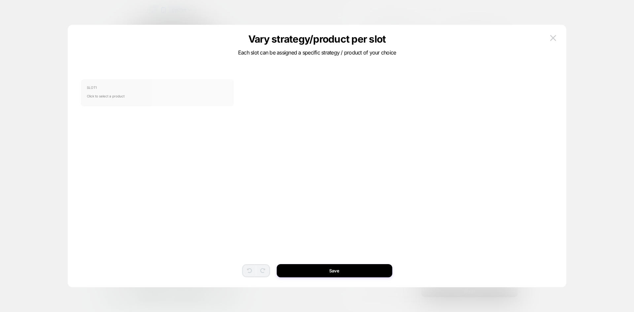
click at [170, 90] on span "Click to select a product" at bounding box center [157, 95] width 141 height 13
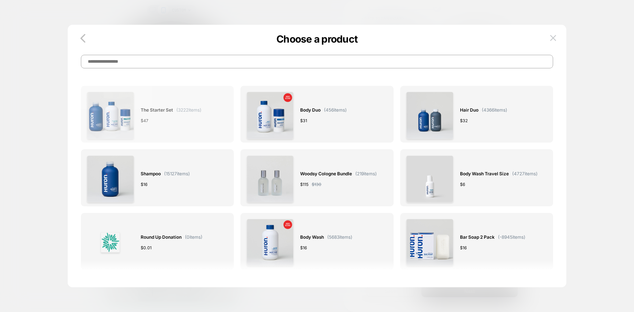
click at [171, 142] on div "The Starter Set ( 3222 items) $ 47" at bounding box center [157, 114] width 153 height 57
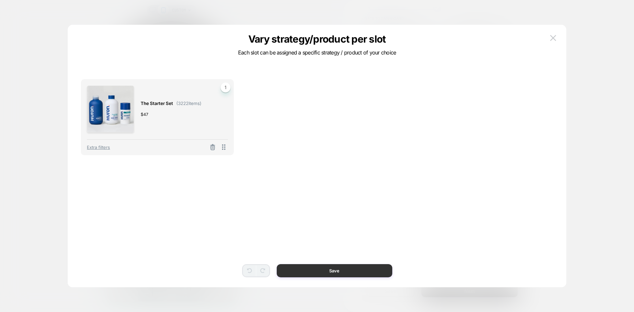
click at [337, 268] on button "Save" at bounding box center [335, 270] width 116 height 13
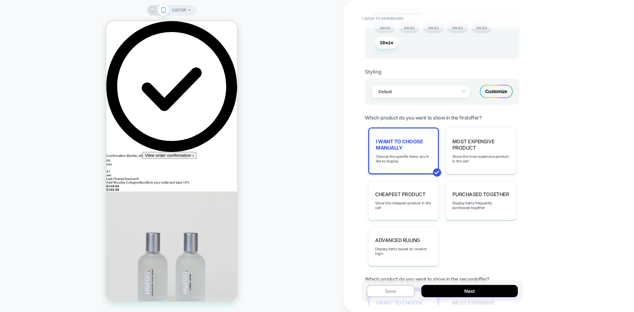
scroll to position [424, 0]
click at [404, 149] on span "I want to choose manually" at bounding box center [403, 144] width 55 height 13
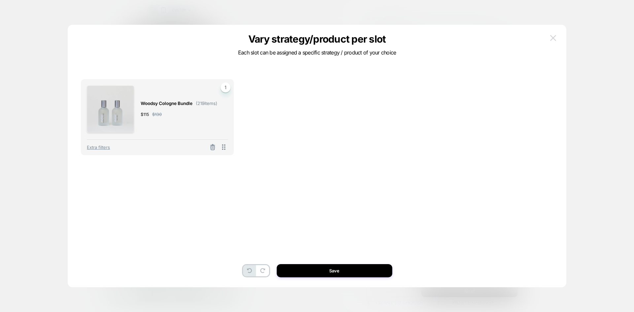
click at [554, 35] on button at bounding box center [553, 38] width 10 height 10
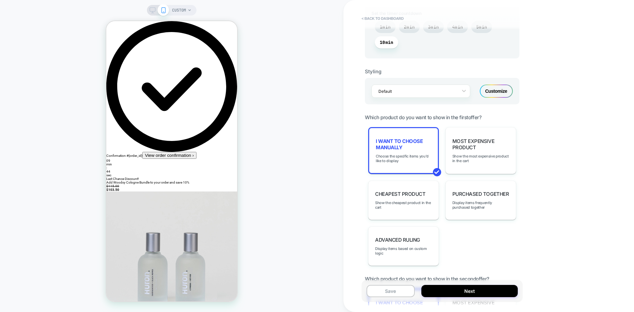
scroll to position [605, 0]
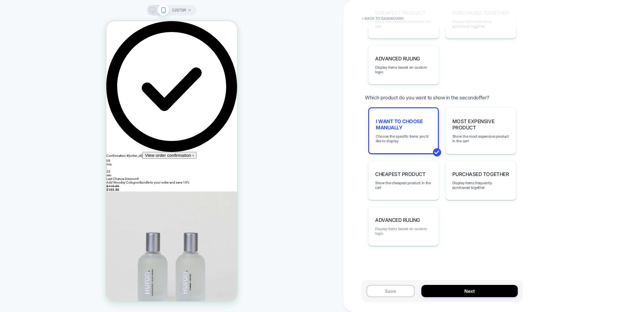
click at [382, 233] on span "Display items based on custom logic" at bounding box center [403, 230] width 57 height 9
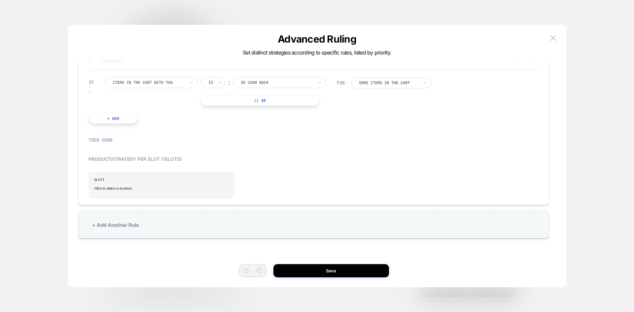
scroll to position [0, 0]
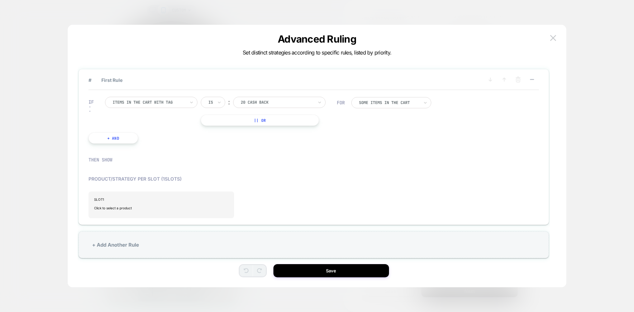
click at [153, 96] on div "IF Items in the cart with tag Is ︰ 20 cash back || Or + And" at bounding box center [212, 120] width 255 height 67
click at [152, 107] on div "Items in the cart with tag" at bounding box center [151, 102] width 92 height 11
click at [555, 43] on div "Advanced Ruling Set distinct strategies according to specific rules, listed by …" at bounding box center [317, 44] width 499 height 7
click at [552, 40] on img at bounding box center [553, 38] width 6 height 6
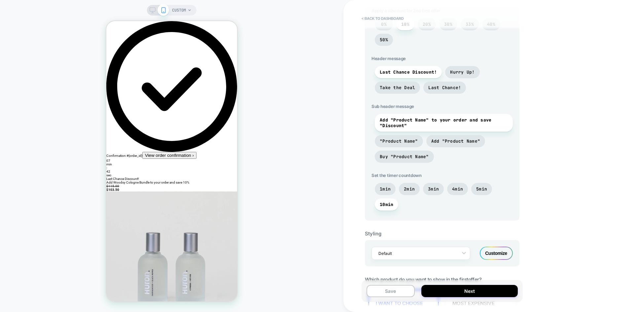
scroll to position [262, 0]
click at [266, 110] on div "CUSTOM" at bounding box center [171, 156] width 343 height 299
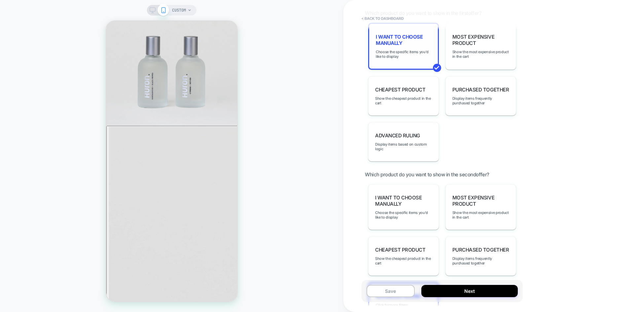
scroll to position [529, 0]
click at [399, 53] on span "Choose the specific items you'd like to display" at bounding box center [403, 53] width 55 height 9
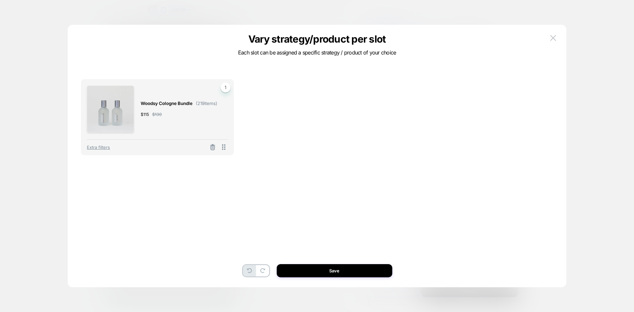
click at [226, 88] on span "1" at bounding box center [225, 88] width 10 height 10
click at [549, 35] on button at bounding box center [553, 38] width 10 height 10
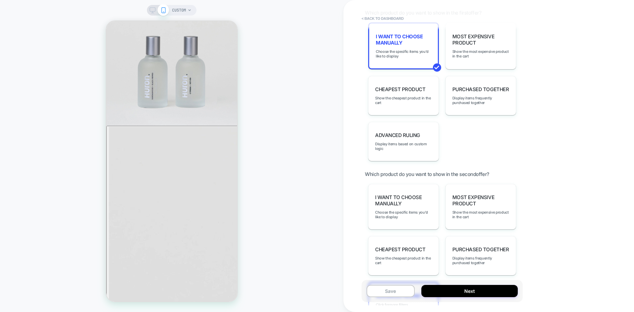
scroll to position [601, 0]
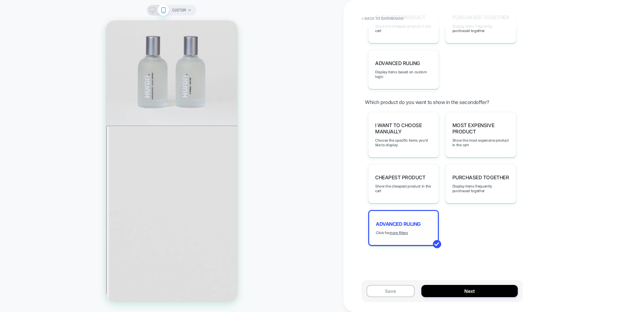
click at [411, 233] on div "Advanced Ruling Click for more filters" at bounding box center [403, 228] width 71 height 36
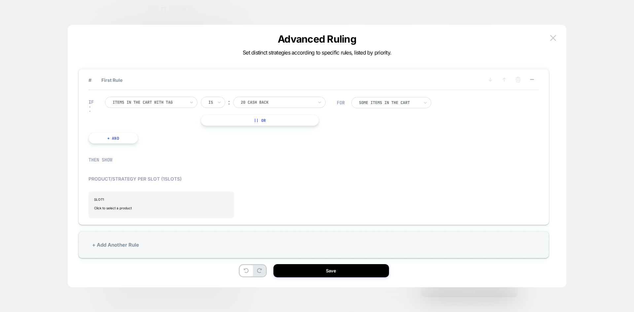
scroll to position [20, 0]
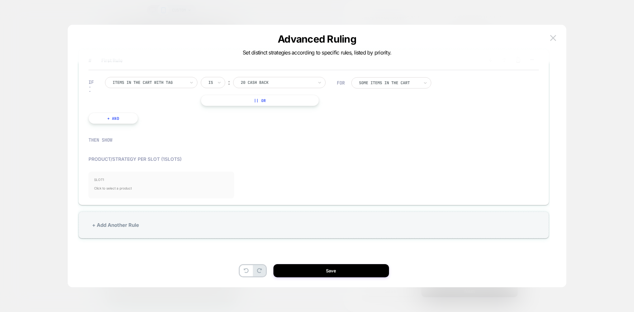
click at [114, 182] on span "Click to select a product" at bounding box center [161, 188] width 134 height 13
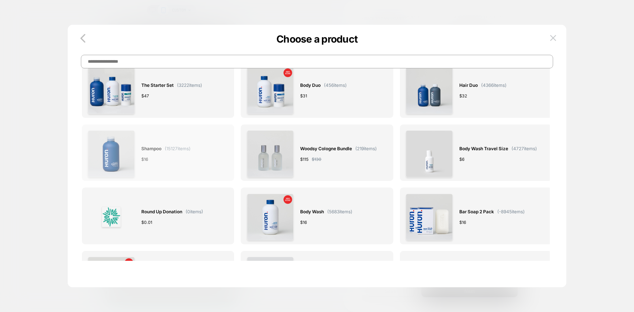
scroll to position [56, 0]
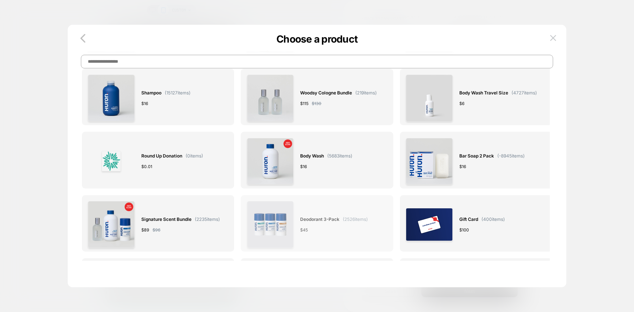
click at [299, 221] on div "Deodorant 3-Pack ( 2526 items) $ 45" at bounding box center [317, 224] width 140 height 47
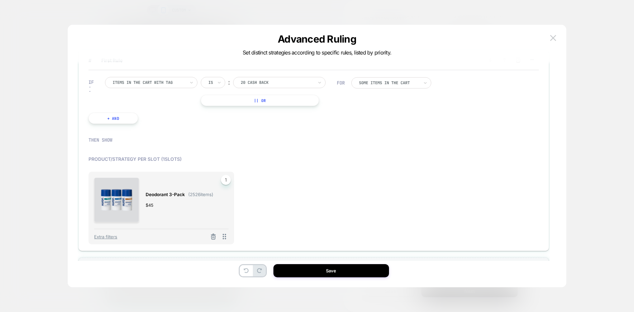
scroll to position [37, 0]
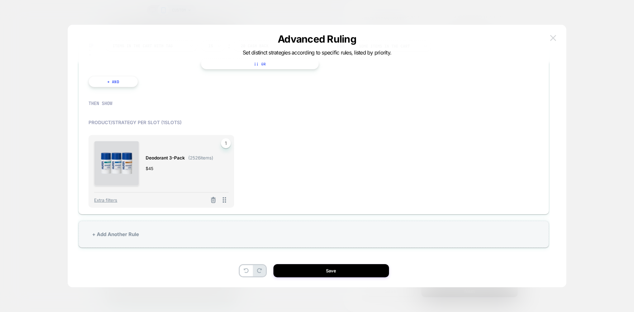
click at [554, 38] on img at bounding box center [553, 38] width 6 height 6
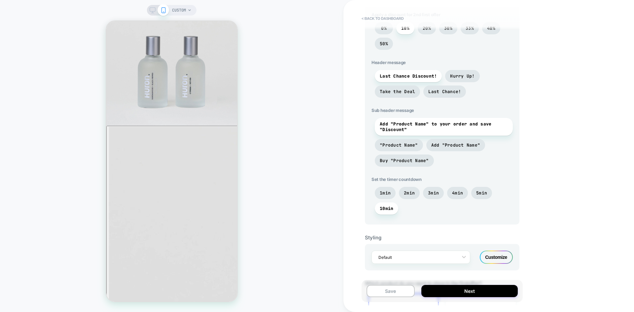
scroll to position [0, 0]
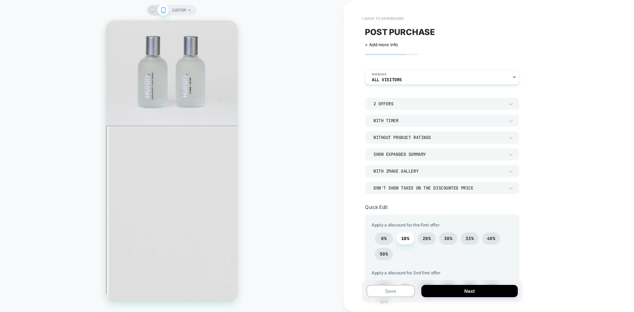
click at [385, 14] on button "< back to dashboard" at bounding box center [382, 18] width 49 height 11
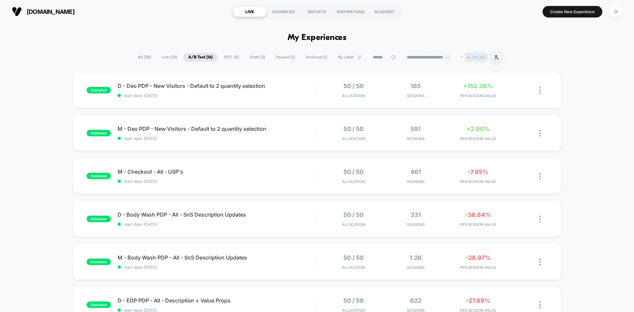
click at [245, 59] on span "Draft ( 2 )" at bounding box center [257, 57] width 25 height 9
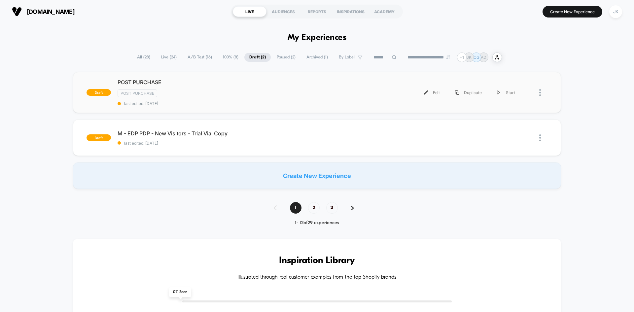
click at [537, 94] on div at bounding box center [534, 92] width 25 height 15
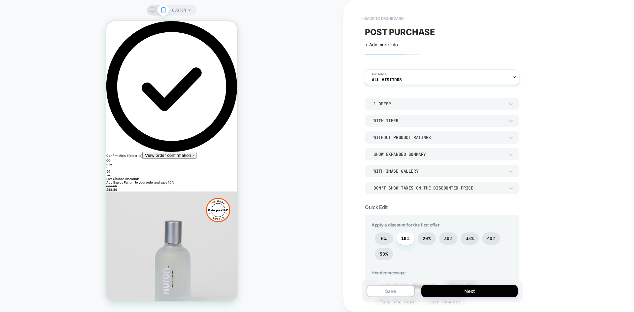
click at [393, 17] on button "< back to dashboard" at bounding box center [382, 18] width 49 height 11
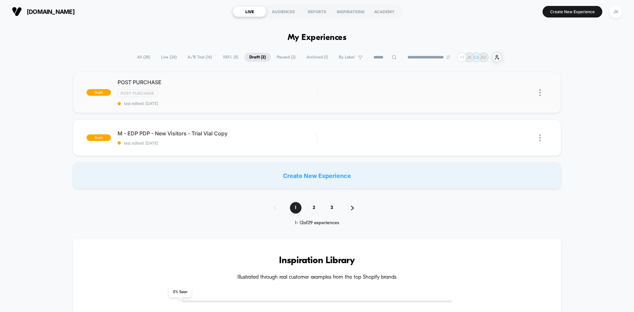
click at [540, 94] on img at bounding box center [540, 92] width 2 height 7
click at [507, 114] on div "Delete" at bounding box center [505, 115] width 59 height 15
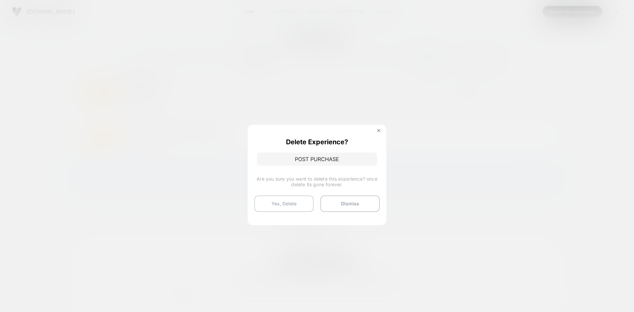
click at [289, 205] on button "Yes, Delete" at bounding box center [283, 203] width 59 height 17
